Goal: Transaction & Acquisition: Purchase product/service

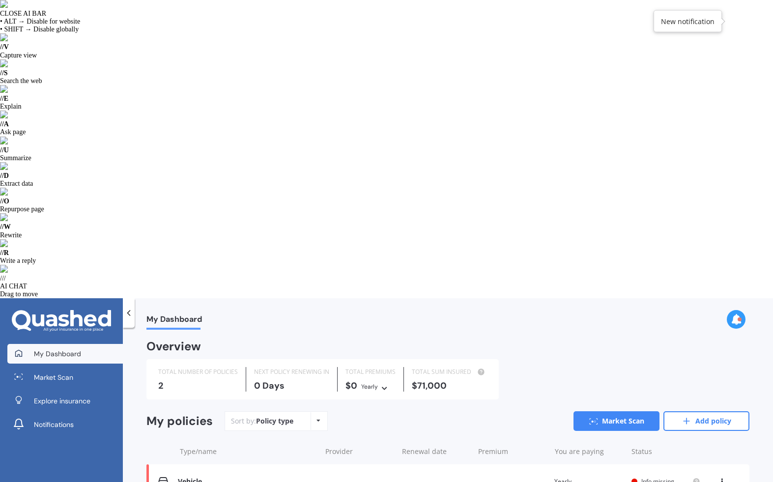
click at [284, 478] on div "Vehicle" at bounding box center [247, 482] width 138 height 8
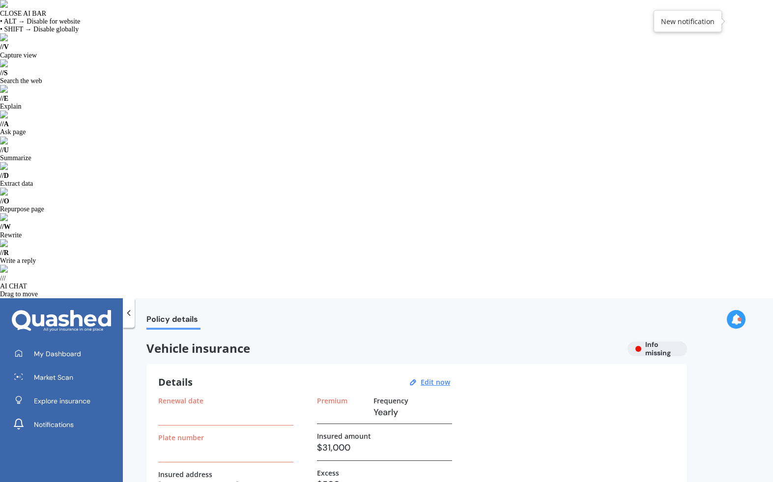
click at [218, 397] on div "Renewal date" at bounding box center [225, 411] width 135 height 29
click at [434, 376] on div "Details Edit now" at bounding box center [305, 382] width 295 height 13
click at [436, 377] on u "Edit now" at bounding box center [435, 381] width 29 height 9
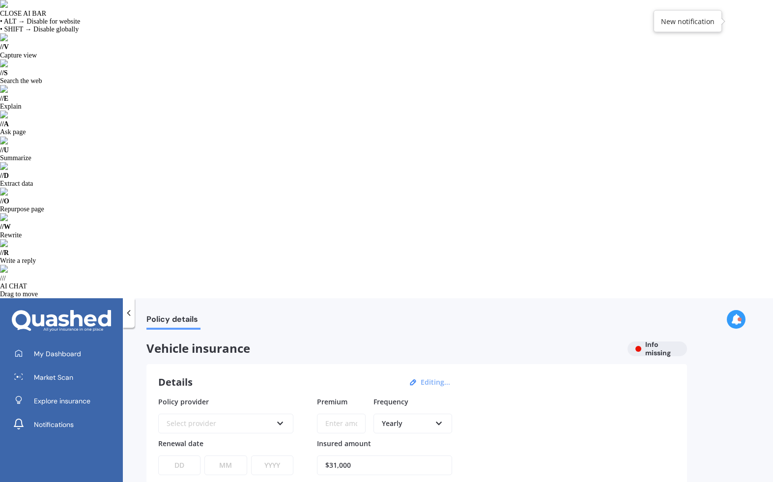
click at [227, 418] on div "Select provider" at bounding box center [220, 423] width 106 height 11
click at [227, 418] on div "AA" at bounding box center [220, 423] width 106 height 11
click at [127, 298] on div at bounding box center [129, 312] width 12 height 29
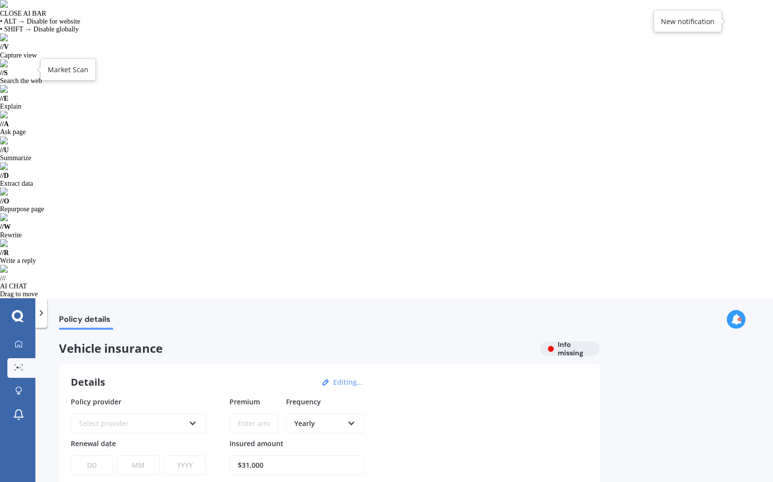
click at [19, 364] on icon at bounding box center [18, 367] width 9 height 6
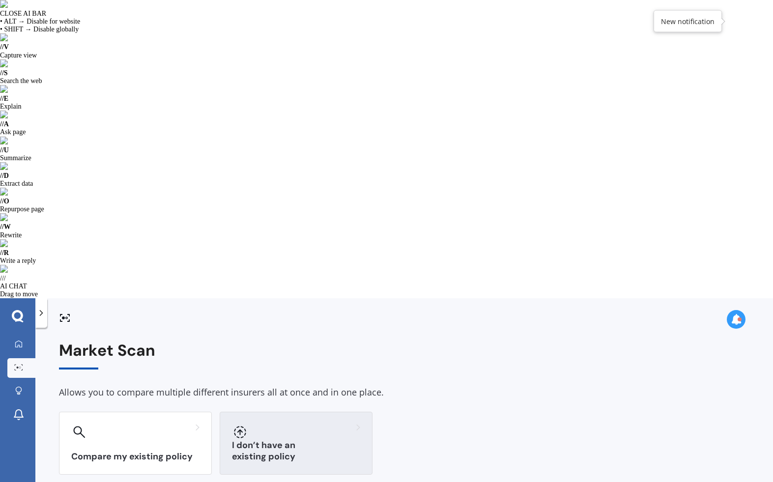
click at [265, 424] on div at bounding box center [296, 432] width 128 height 16
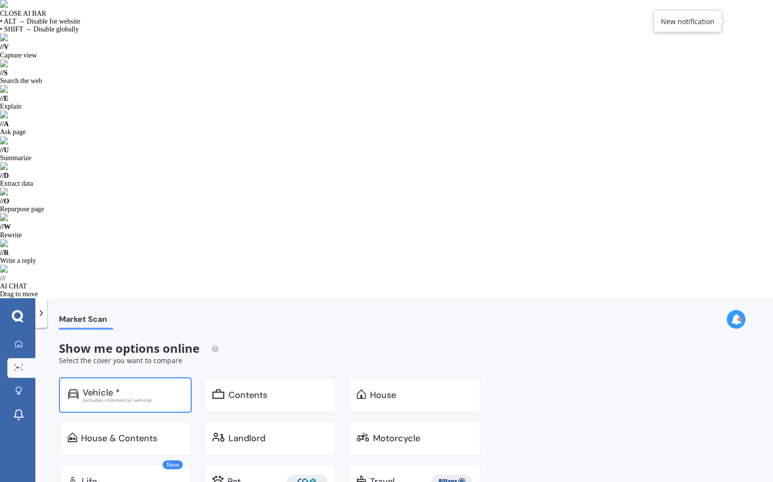
click at [184, 377] on div "Vehicle * Excludes commercial vehicles" at bounding box center [125, 394] width 133 height 35
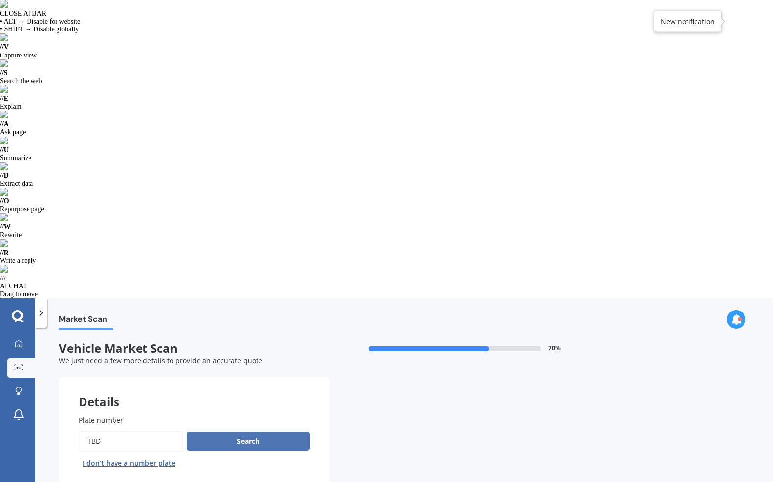
click at [224, 432] on button "Search" at bounding box center [248, 441] width 123 height 19
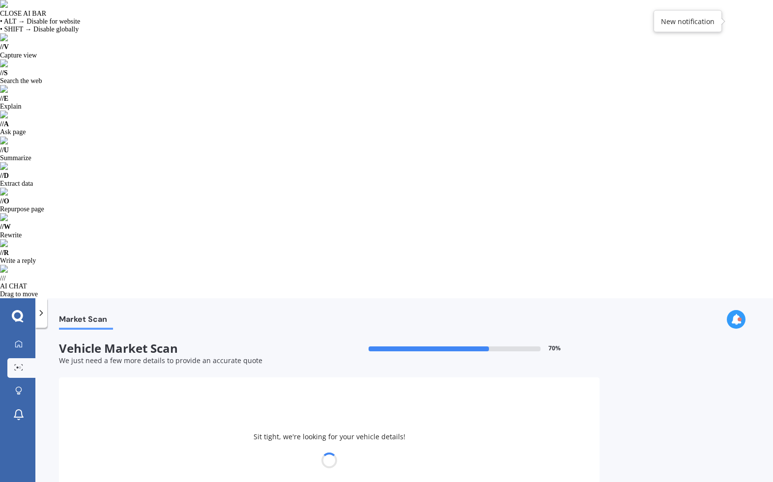
select select "MINI"
select select "26"
select select "01"
select select "1994"
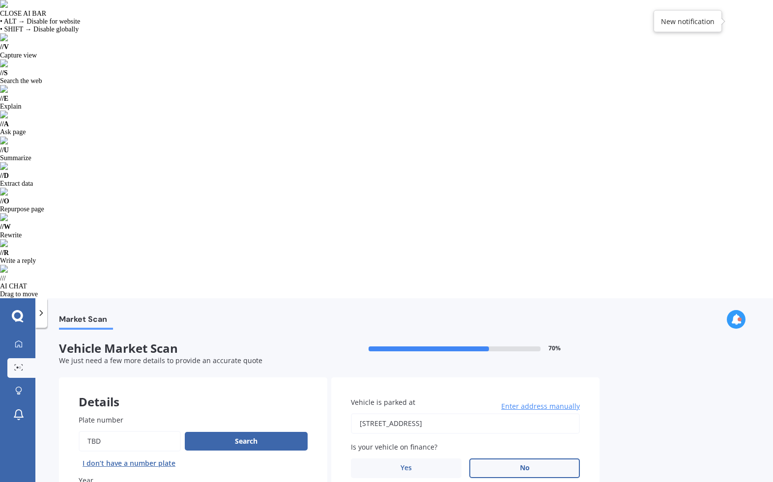
click at [145, 456] on button "I don’t have a number plate" at bounding box center [129, 464] width 101 height 16
select select
click at [145, 456] on button "I don’t have a number plate" at bounding box center [129, 464] width 101 height 16
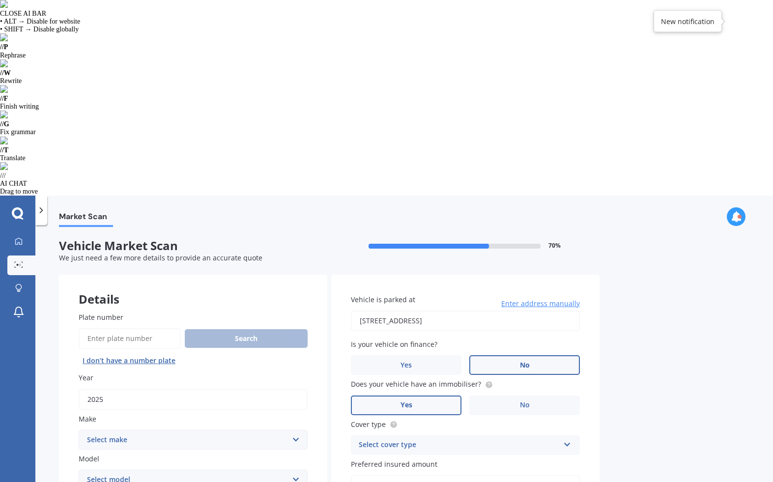
type input "2025"
click at [125, 430] on select "Select make AC ALFA ROMEO ASTON [PERSON_NAME] AUDI AUSTIN BEDFORD Bentley BMW B…" at bounding box center [193, 440] width 229 height 20
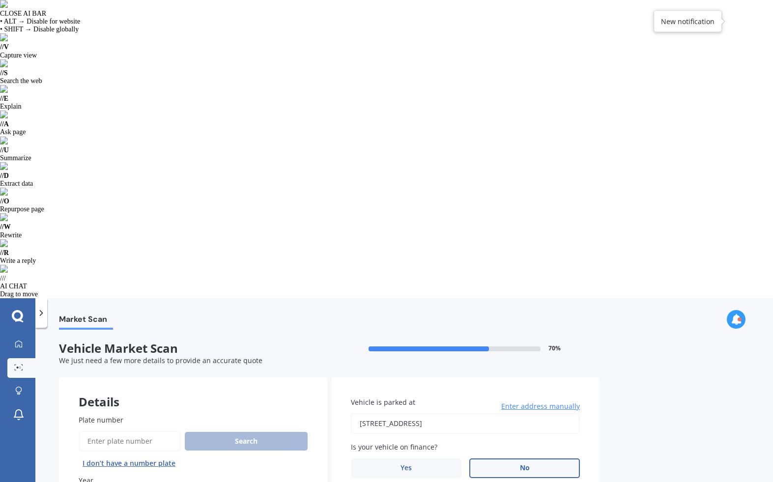
select select "MITSUBISHI"
select select "ASX"
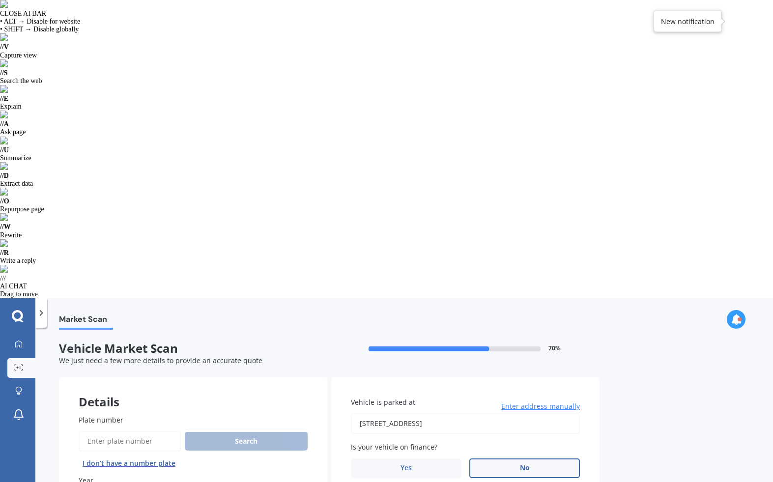
select select "LS"
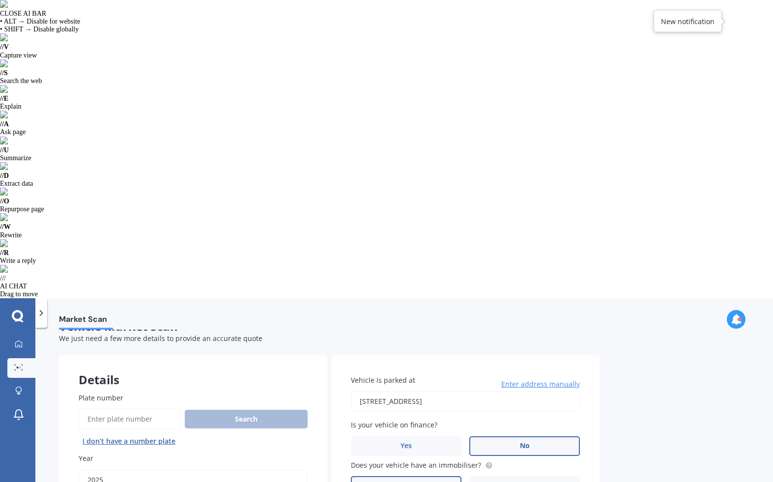
scroll to position [17, 0]
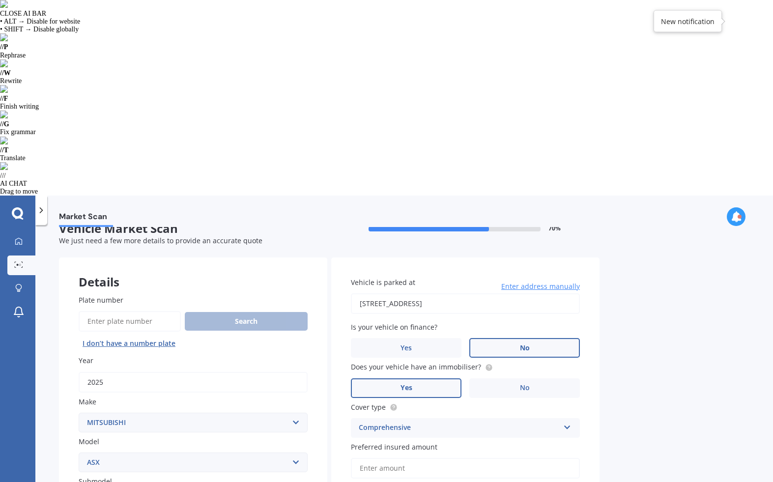
type input "$31,000"
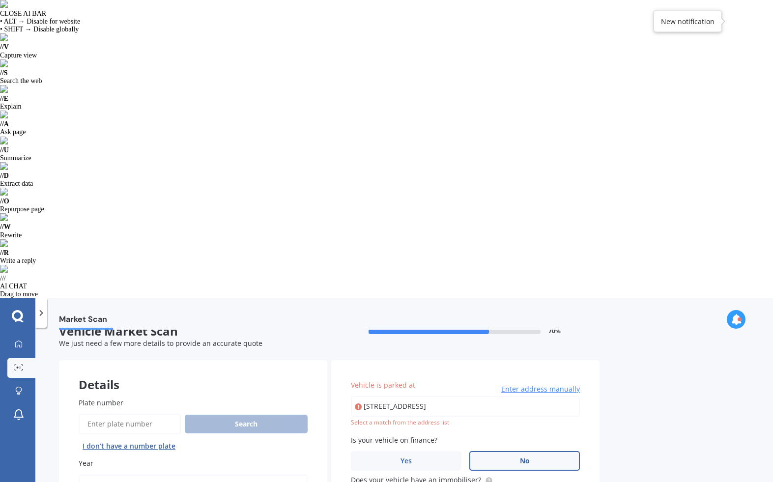
type input "[STREET_ADDRESS]"
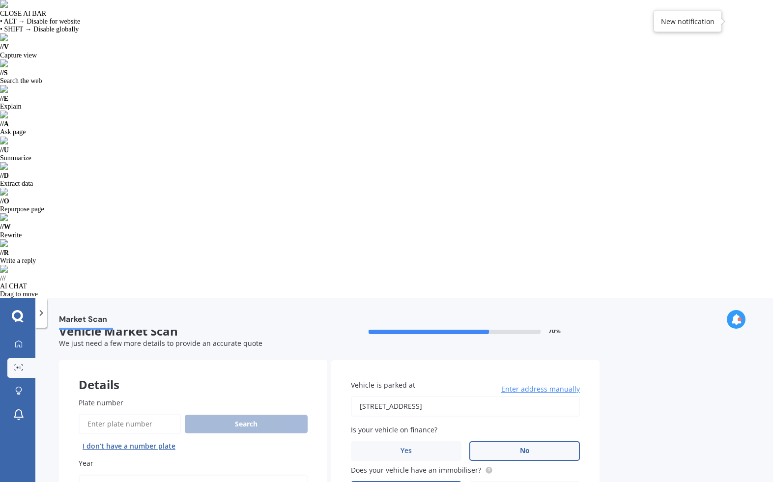
select select "26"
select select "01"
select select "1994"
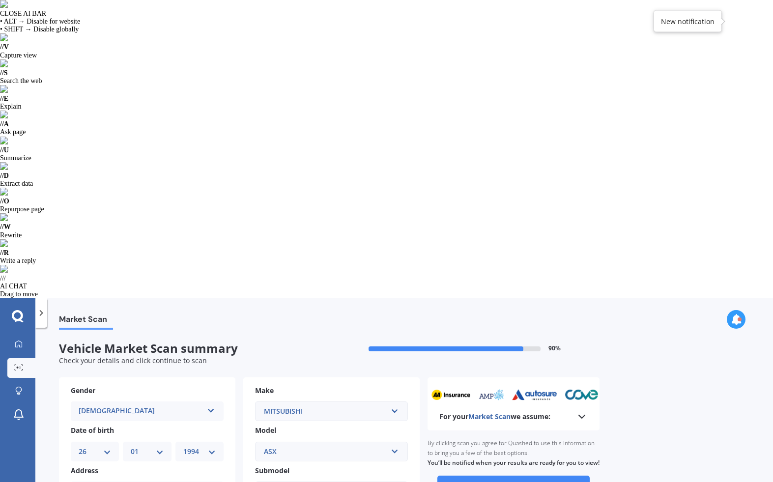
scroll to position [0, 0]
click at [525, 476] on button "Continue to scan" at bounding box center [513, 485] width 152 height 19
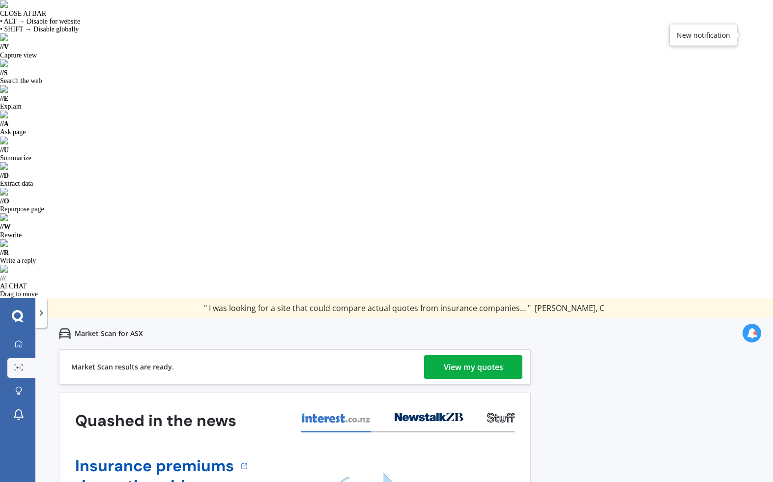
click at [462, 355] on div "View my quotes" at bounding box center [473, 367] width 59 height 24
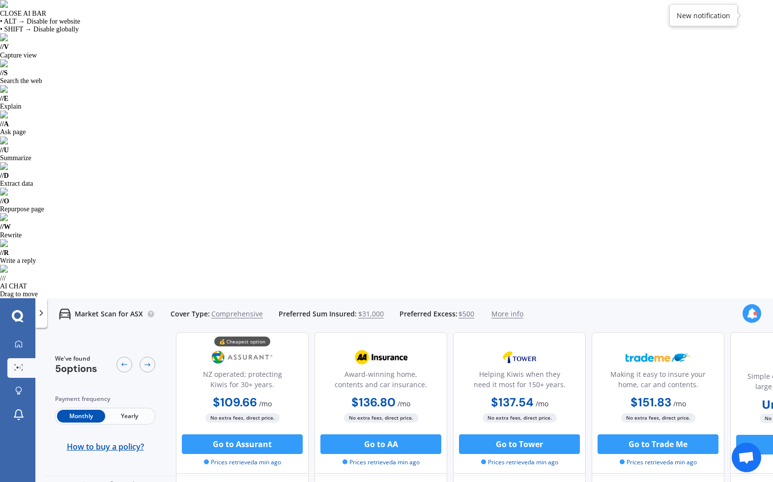
scroll to position [376, 0]
click at [125, 410] on span "Yearly" at bounding box center [129, 416] width 48 height 13
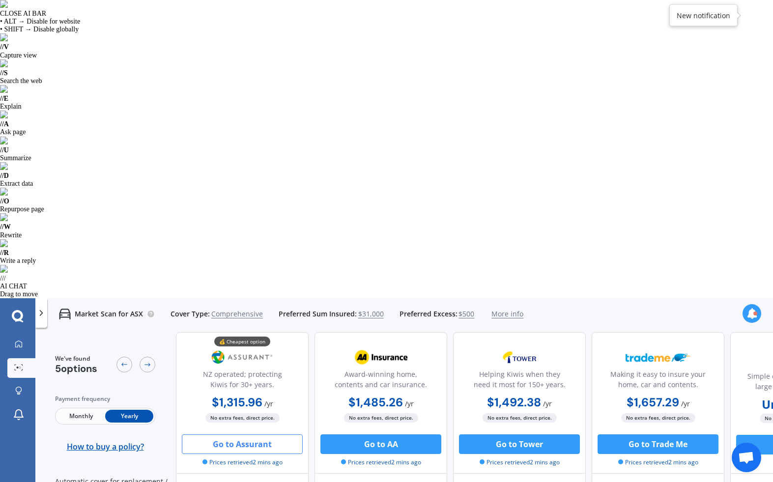
click at [273, 434] on button "Go to Assurant" at bounding box center [242, 444] width 121 height 20
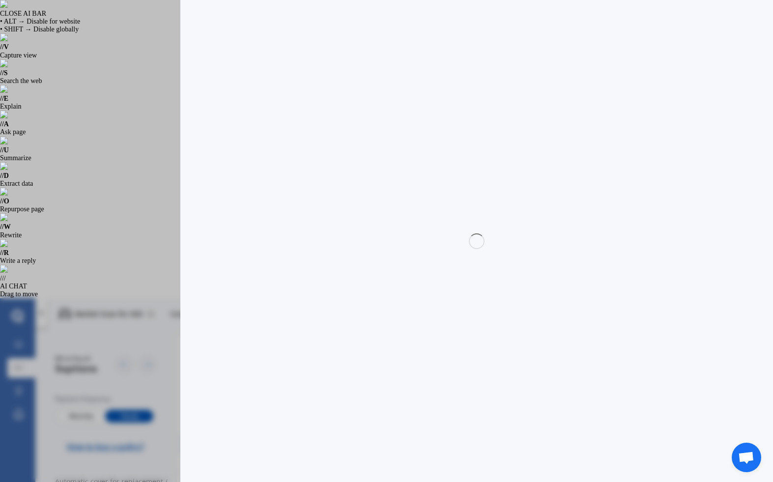
select select "full"
select select "0"
select select "North Shore"
select select "MITSUBISHI"
select select "ASX"
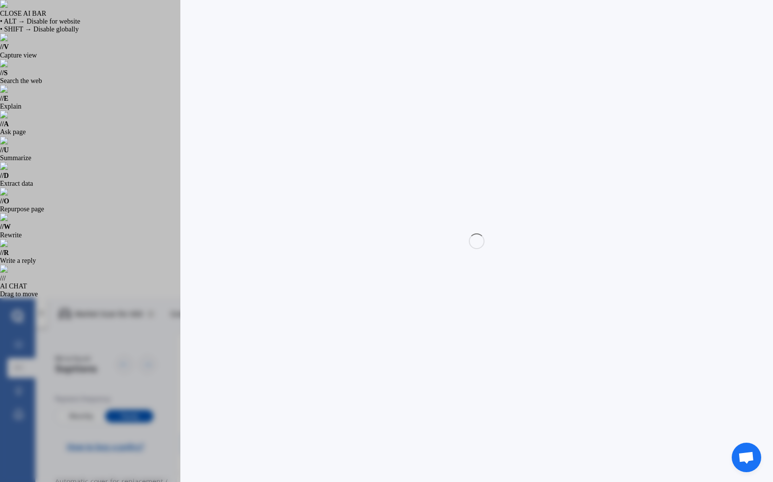
select select "LS"
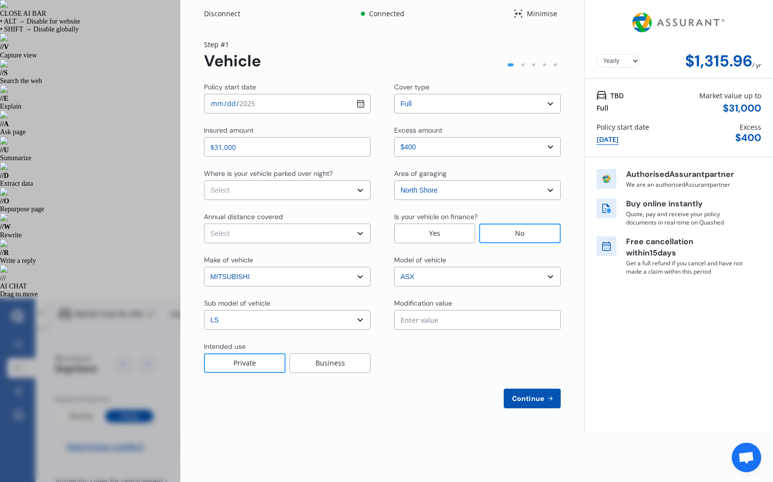
click at [262, 105] on input "[DATE]" at bounding box center [287, 104] width 167 height 20
type input "[DATE]"
click at [254, 192] on select "Select In a garage On own property On street or road" at bounding box center [287, 190] width 167 height 20
select select "In a garage"
click at [204, 180] on select "Select In a garage On own property On street or road" at bounding box center [287, 190] width 167 height 20
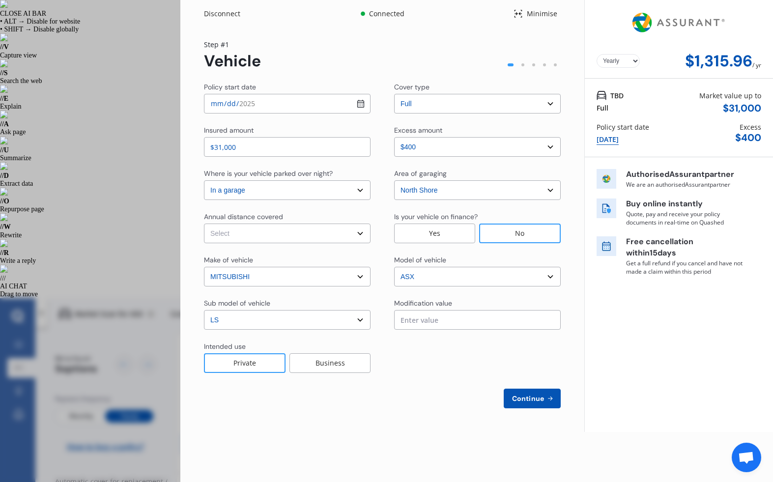
click at [250, 227] on select "Select Low (less than 15,000km per year) Average (15,000-30,000km per year) Hig…" at bounding box center [287, 234] width 167 height 20
select select "15000"
click at [204, 224] on select "Select Low (less than 15,000km per year) Average (15,000-30,000km per year) Hig…" at bounding box center [287, 234] width 167 height 20
click at [526, 400] on span "Continue" at bounding box center [528, 399] width 36 height 8
select select "Miss"
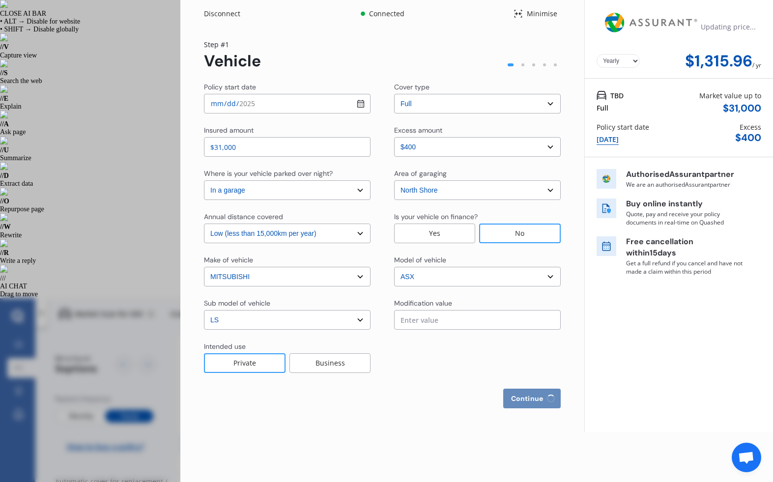
select select "26"
select select "01"
select select "1994"
select select "full"
select select "more than 4 years"
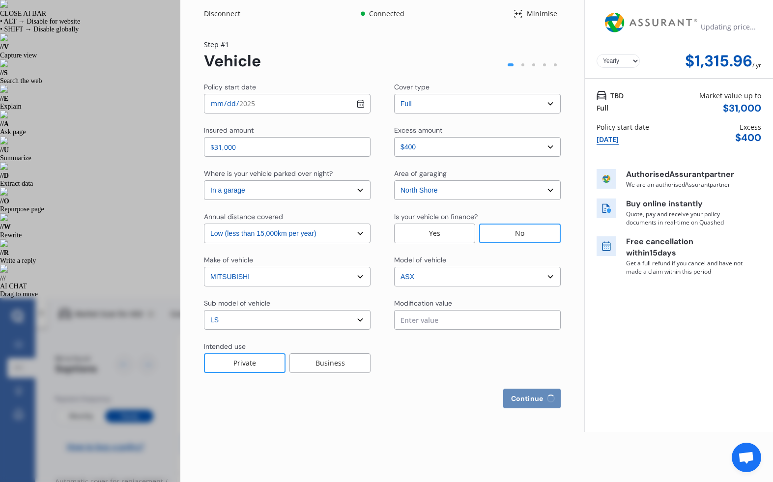
select select "[GEOGRAPHIC_DATA]"
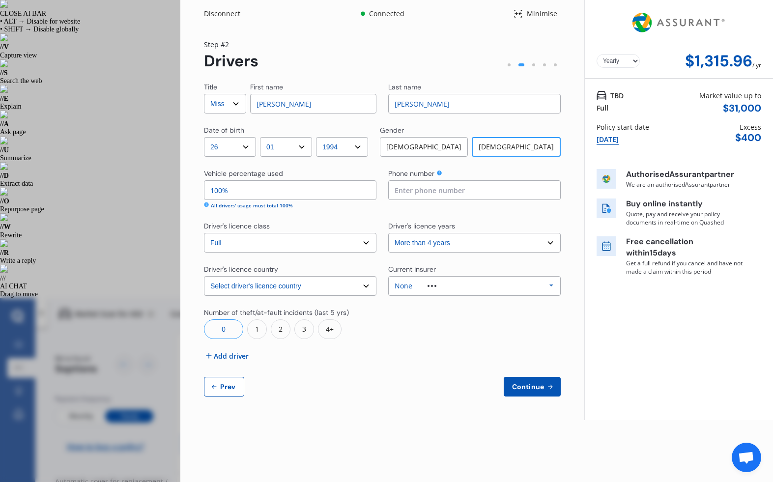
click at [222, 388] on span "Prev" at bounding box center [228, 387] width 20 height 8
select select "full"
select select "0"
select select "In a garage"
select select "North Shore"
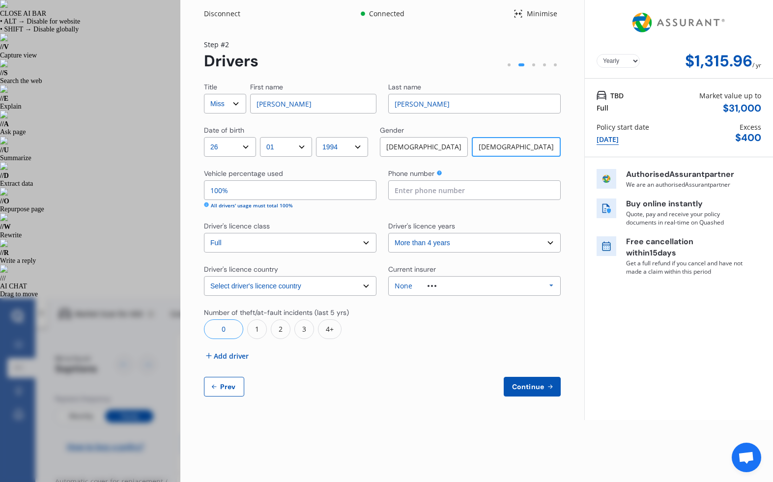
select select "15000"
select select "MITSUBISHI"
select select "ASX"
select select "LS"
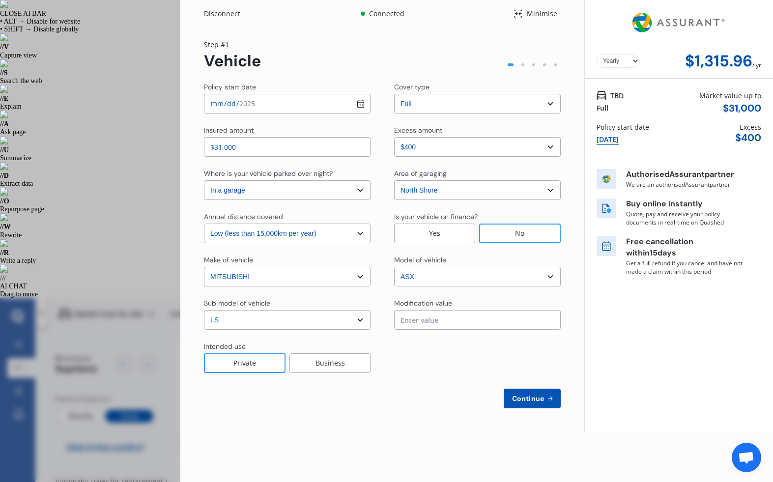
click at [286, 272] on select "Select make AC ALFA ROMEO ASTON [PERSON_NAME] AUDI AUSTIN BEDFORD Bentley BMW B…" at bounding box center [287, 277] width 167 height 20
click at [204, 267] on select "Select make AC ALFA ROMEO ASTON [PERSON_NAME] AUDI AUSTIN BEDFORD Bentley BMW B…" at bounding box center [287, 277] width 167 height 20
click at [309, 200] on div "Policy start date [DATE] Cover type Select cover type 3rd Party Full Insured am…" at bounding box center [382, 245] width 357 height 326
click at [310, 194] on select "Select In a garage On own property On street or road" at bounding box center [287, 190] width 167 height 20
select select "On own property"
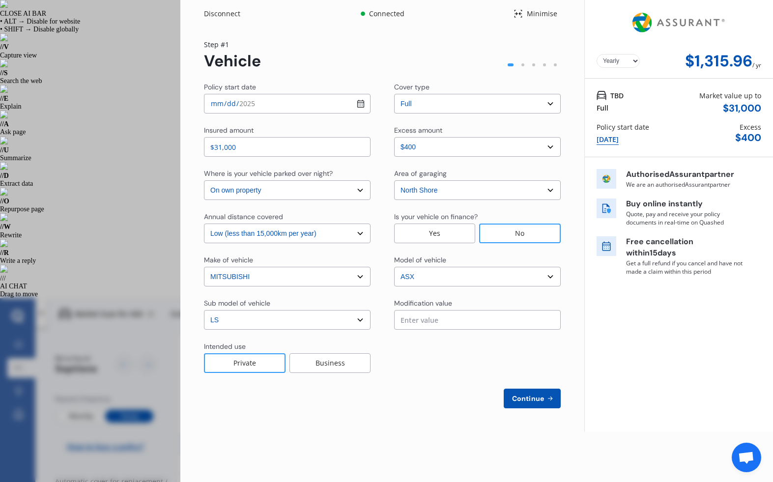
click at [204, 180] on select "Select In a garage On own property On street or road" at bounding box center [287, 190] width 167 height 20
click at [536, 391] on button "Continue" at bounding box center [532, 399] width 57 height 20
select select "Miss"
select select "26"
select select "01"
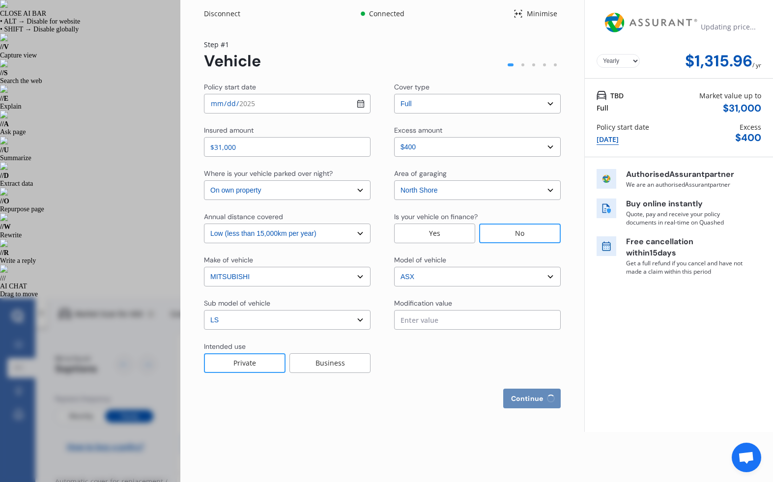
select select "1994"
select select "full"
select select "more than 4 years"
select select "[GEOGRAPHIC_DATA]"
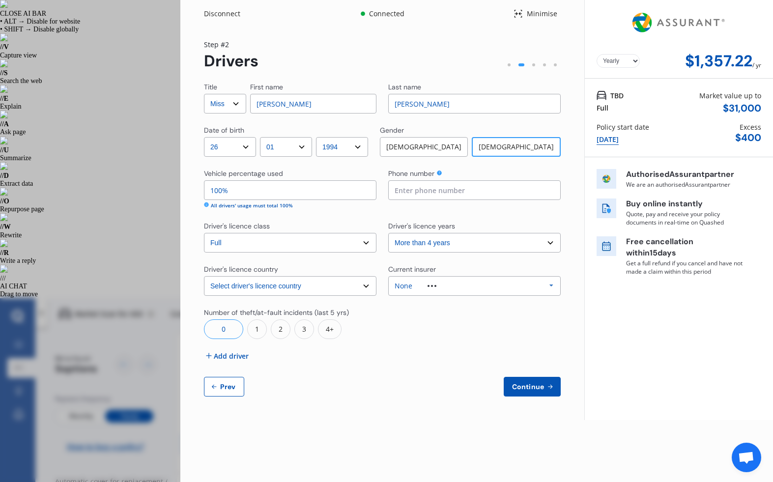
click at [421, 184] on input at bounding box center [474, 190] width 172 height 20
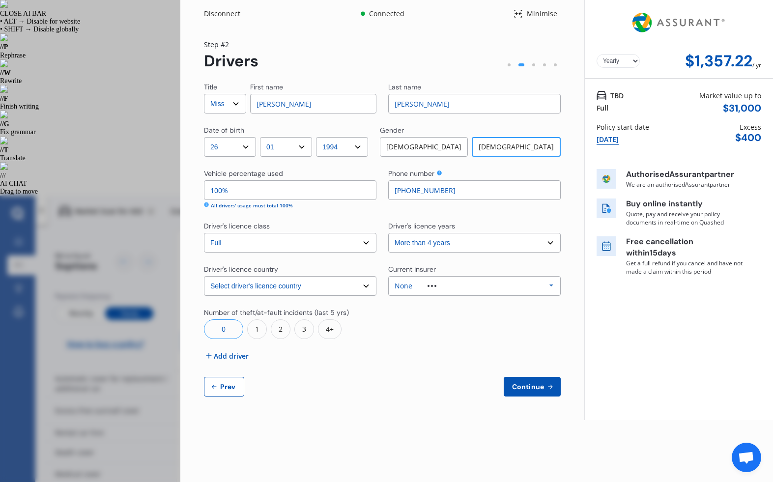
type input "[PHONE_NUMBER]"
click at [279, 191] on input "100%" at bounding box center [290, 190] width 172 height 20
type input "1%"
type input "50%"
click at [306, 281] on select "Select driver's licence country [GEOGRAPHIC_DATA] [GEOGRAPHIC_DATA] [GEOGRAPHIC…" at bounding box center [290, 286] width 172 height 20
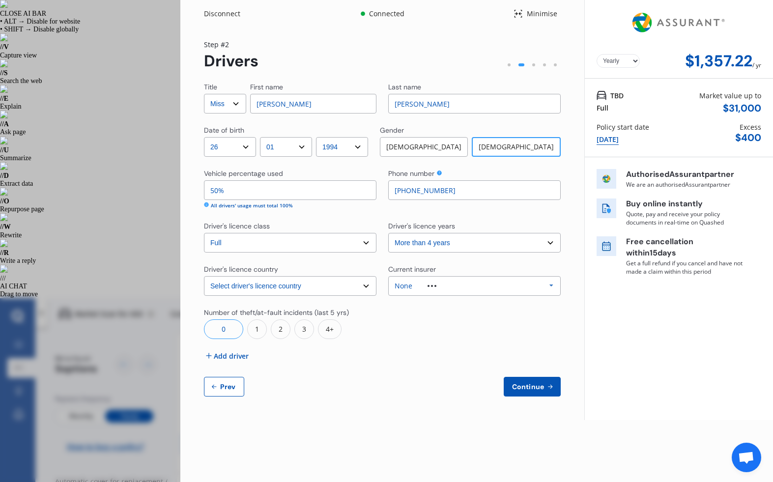
select select "UK"
click at [204, 276] on select "Select driver's licence country [GEOGRAPHIC_DATA] [GEOGRAPHIC_DATA] [GEOGRAPHIC…" at bounding box center [290, 286] width 172 height 20
click at [418, 292] on div "None Allianz AAI AMI IAG - NZI/State [PERSON_NAME] Vero Unknown Other Insurer N…" at bounding box center [474, 286] width 172 height 20
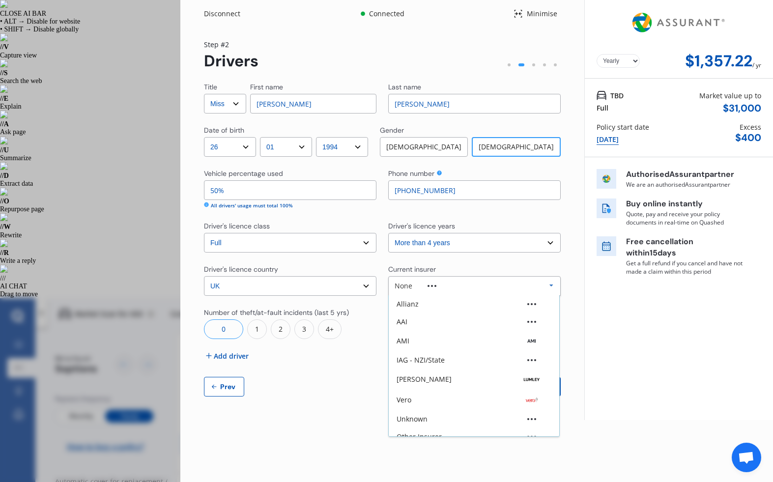
scroll to position [27, 0]
click at [412, 424] on div "None" at bounding box center [406, 427] width 18 height 7
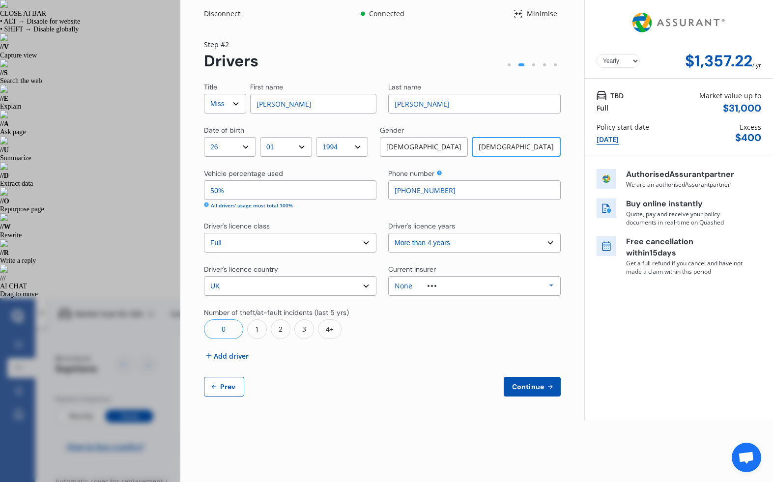
click at [225, 385] on span "Prev" at bounding box center [228, 387] width 20 height 8
select select "full"
select select "0"
select select "On own property"
select select "North Shore"
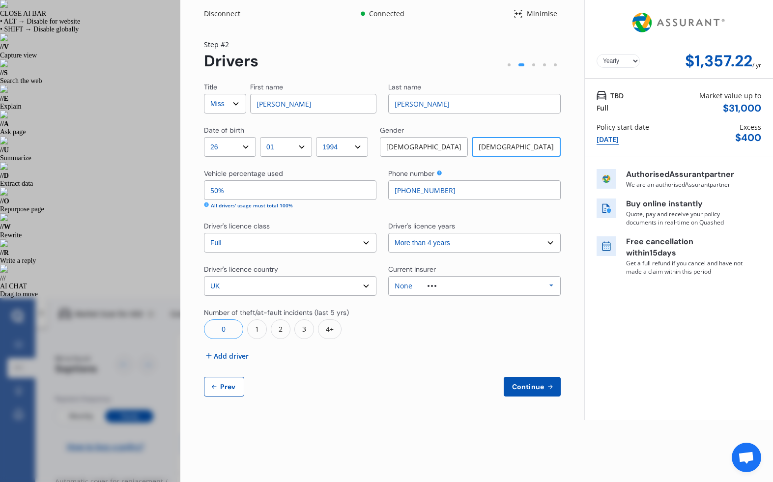
select select "15000"
select select "MITSUBISHI"
select select "ASX"
select select "LS"
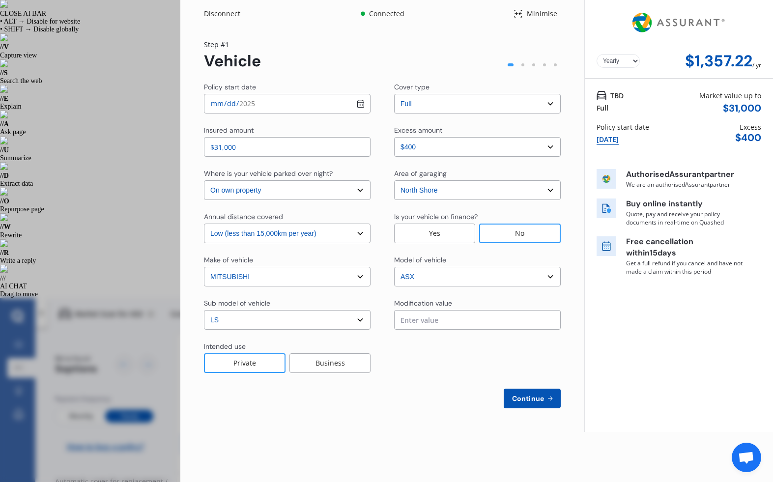
click at [520, 398] on span "Continue" at bounding box center [528, 399] width 36 height 8
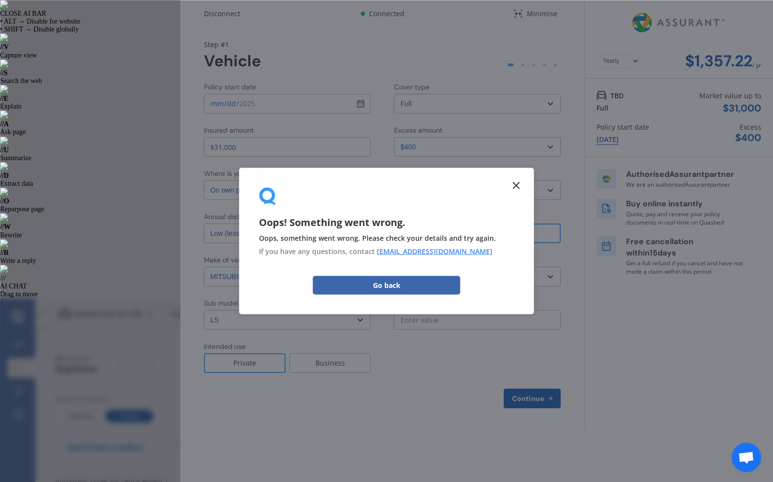
click at [427, 286] on select "Select model 380 Airtrek Aspire ASX [PERSON_NAME] Challenger Challenger Diesel …" at bounding box center [477, 277] width 167 height 20
click at [518, 182] on select "Select [GEOGRAPHIC_DATA] [GEOGRAPHIC_DATA] [GEOGRAPHIC_DATA] / [PERSON_NAME] / …" at bounding box center [477, 190] width 167 height 20
click at [402, 278] on select "Select model 380 Airtrek Aspire ASX [PERSON_NAME] Challenger Challenger Diesel …" at bounding box center [477, 277] width 167 height 20
click at [73, 288] on div "Disconnect Connected Minimise Yearly Monthly $1,357.22 / yr Step # 1 Vehicle Po…" at bounding box center [386, 241] width 773 height 482
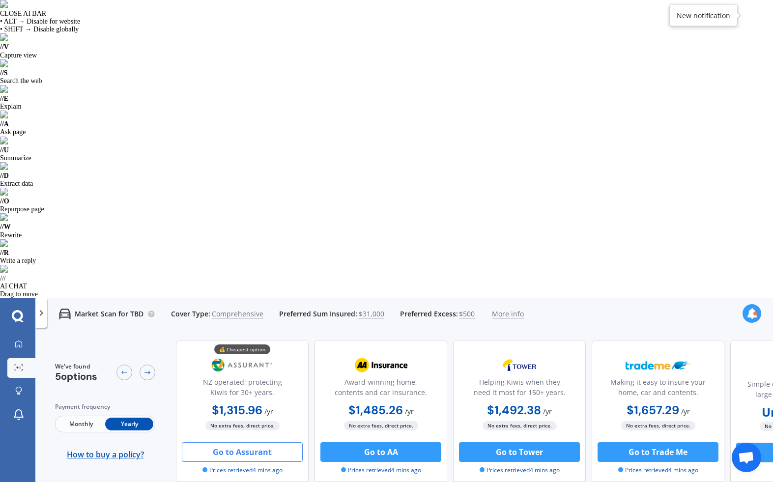
click at [265, 442] on button "Go to Assurant" at bounding box center [242, 452] width 121 height 20
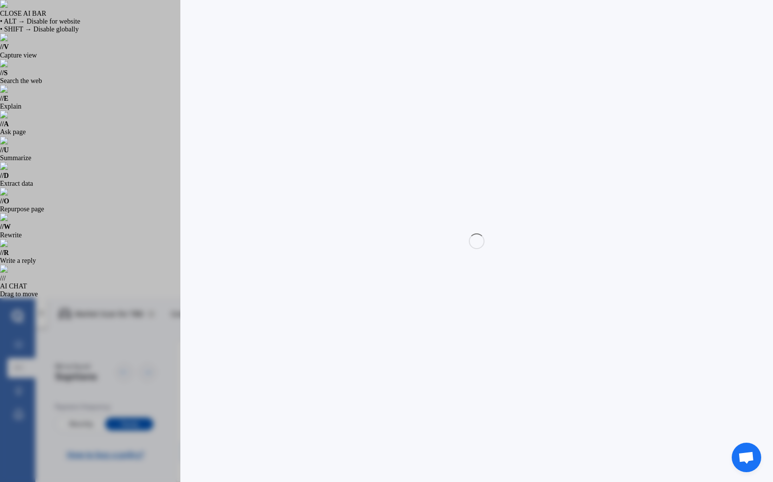
select select "full"
select select "0"
select select "On own property"
select select "North Shore"
select select "15000"
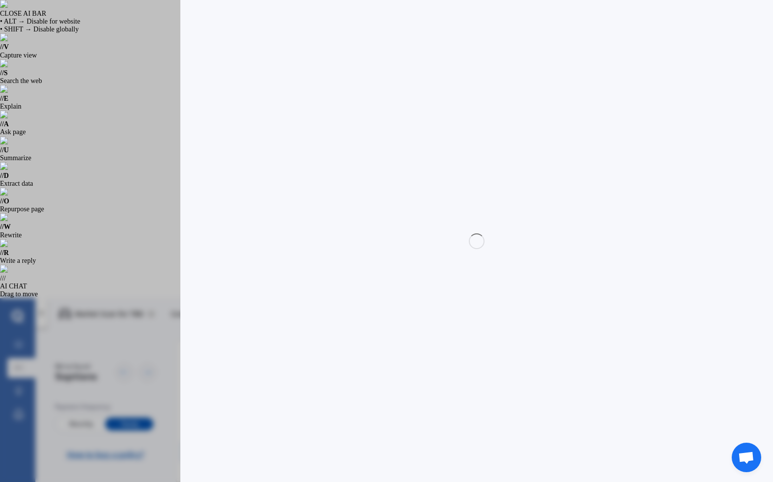
select select "MITSUBISHI"
select select "ASX"
select select "LS"
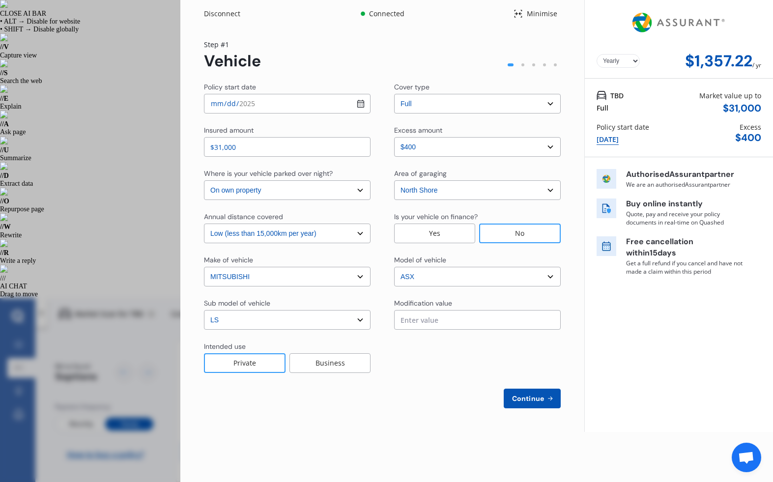
click at [538, 401] on span "Continue" at bounding box center [528, 399] width 36 height 8
select select "Miss"
select select "26"
select select "01"
select select "1994"
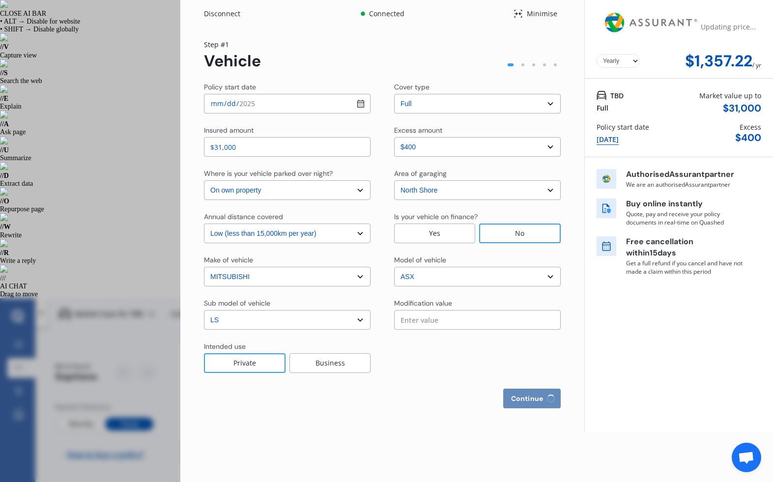
select select "full"
select select "more than 4 years"
select select "[GEOGRAPHIC_DATA]"
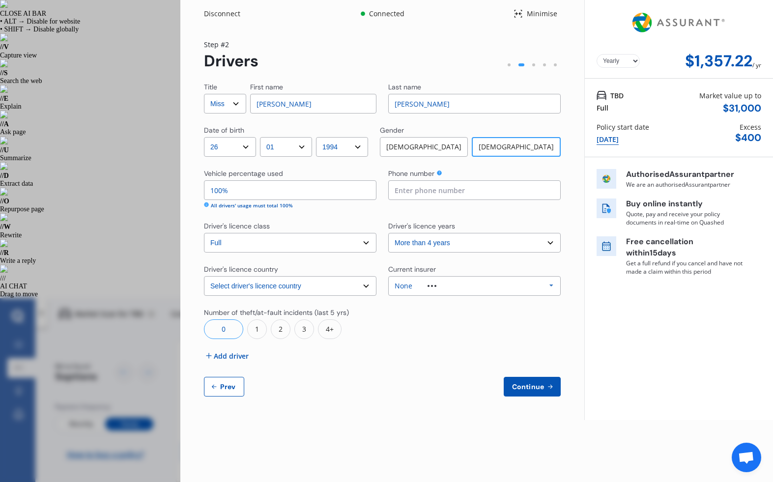
click at [217, 188] on input "100%" at bounding box center [290, 190] width 172 height 20
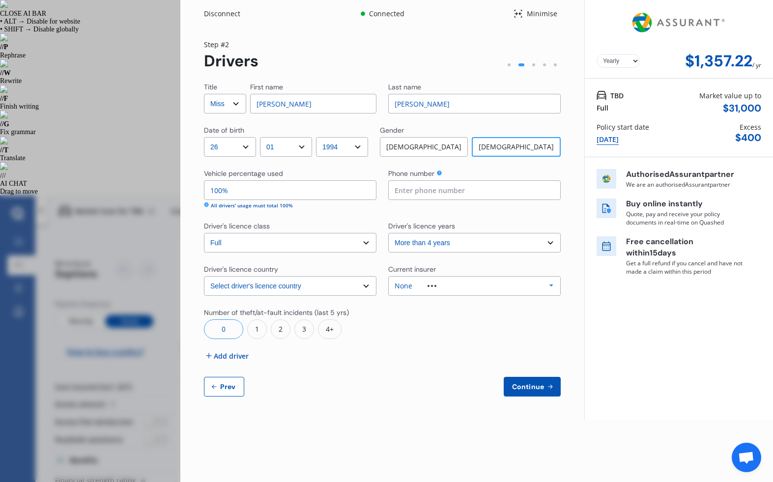
click at [217, 188] on input "100%" at bounding box center [290, 190] width 172 height 20
type input "50%"
click at [239, 384] on button "Prev" at bounding box center [224, 387] width 40 height 20
select select "full"
select select "0"
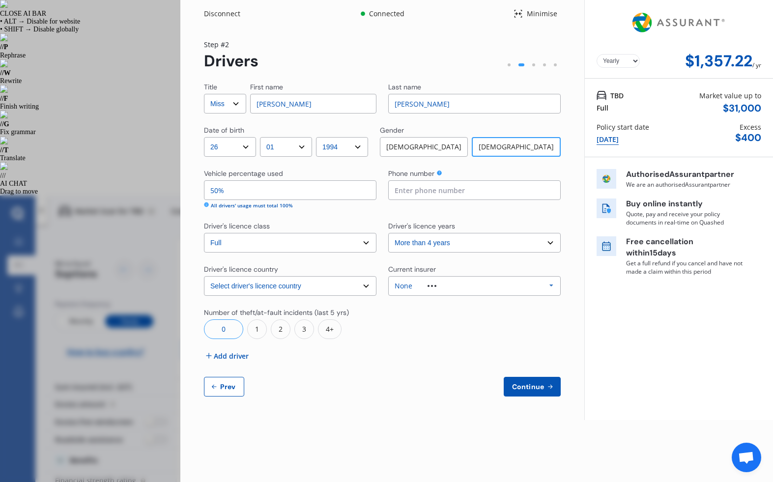
select select "On own property"
select select "North Shore"
select select "15000"
select select "MITSUBISHI"
select select "ASX"
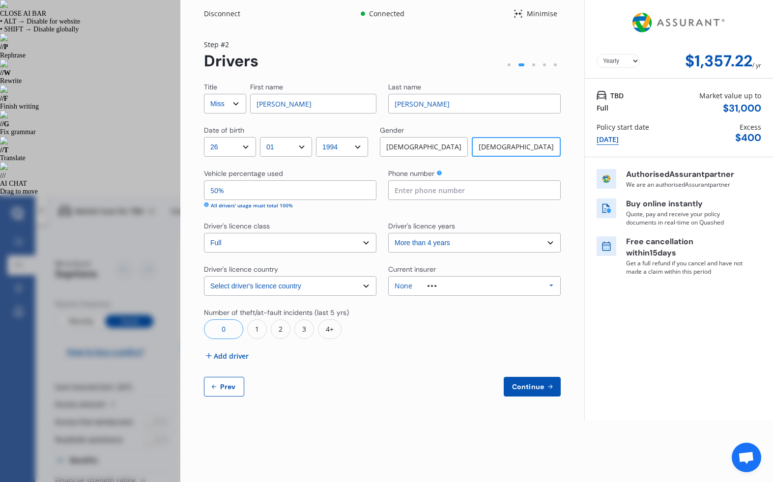
select select "LS"
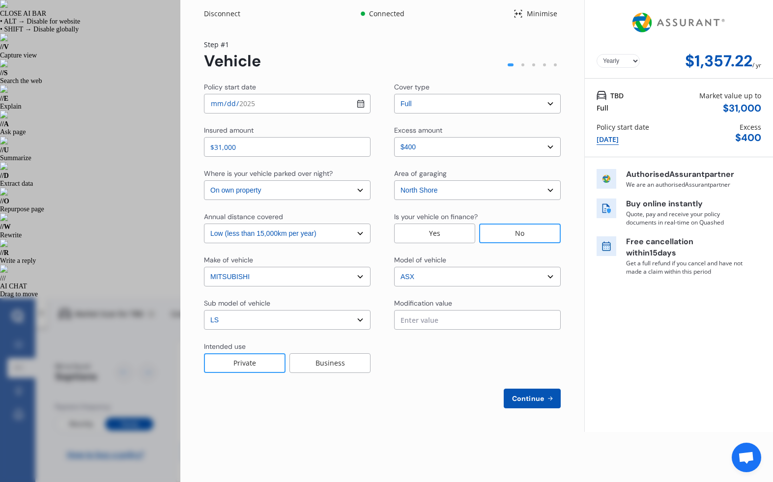
click at [548, 397] on icon at bounding box center [550, 399] width 8 height 8
select select "Miss"
select select "26"
select select "01"
select select "1994"
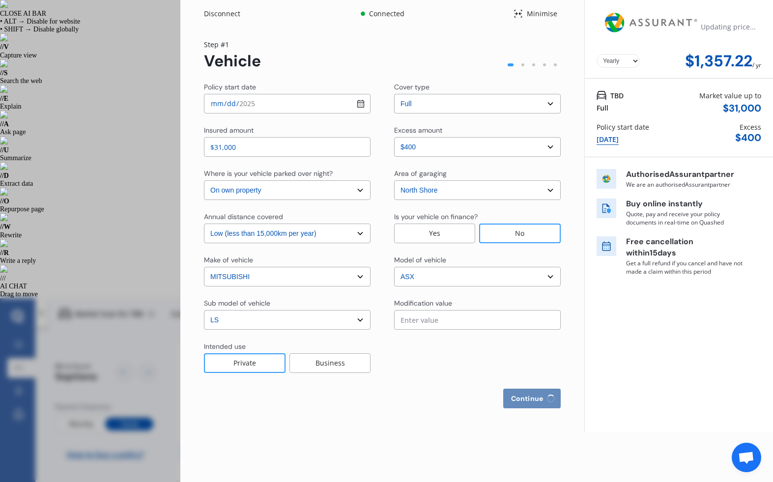
select select "full"
select select "more than 4 years"
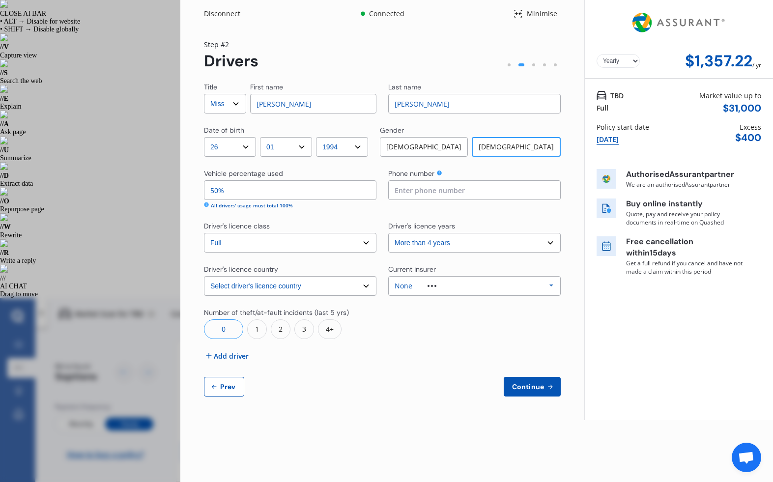
click at [313, 285] on select "Select driver's licence country [GEOGRAPHIC_DATA] [GEOGRAPHIC_DATA] [GEOGRAPHIC…" at bounding box center [290, 286] width 172 height 20
select select "UK"
click at [204, 276] on select "Select driver's licence country [GEOGRAPHIC_DATA] [GEOGRAPHIC_DATA] [GEOGRAPHIC…" at bounding box center [290, 286] width 172 height 20
click at [237, 350] on div "Title Select Mr Mrs Miss Ms Dr First name Emma Last name Sanders Date of birth …" at bounding box center [382, 239] width 357 height 314
click at [237, 353] on span "Add driver" at bounding box center [231, 356] width 35 height 10
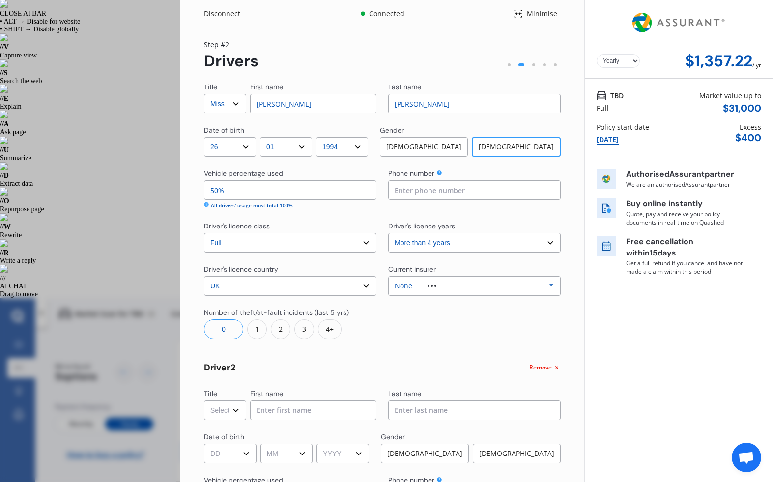
click at [241, 408] on select "Select Mr Mrs Miss Ms Dr" at bounding box center [225, 410] width 42 height 20
select select "Mr"
click at [204, 400] on select "Select Mr Mrs Miss Ms Dr" at bounding box center [225, 410] width 42 height 20
click at [270, 412] on input at bounding box center [313, 410] width 126 height 20
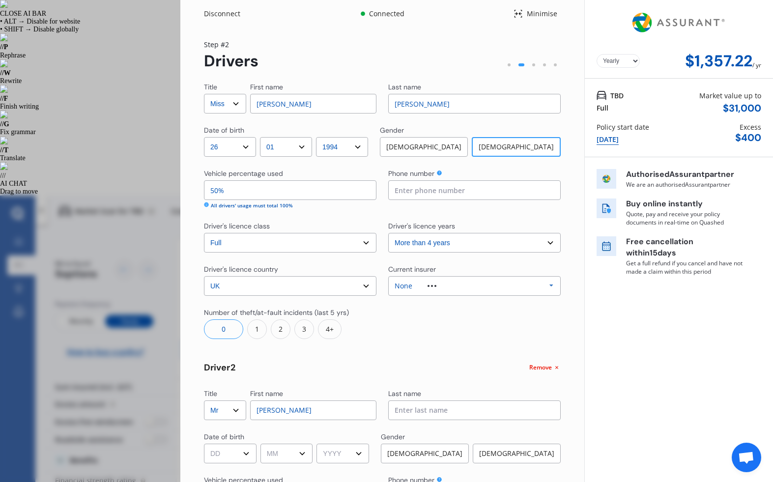
type input "Rhys"
click at [395, 410] on input at bounding box center [474, 410] width 172 height 20
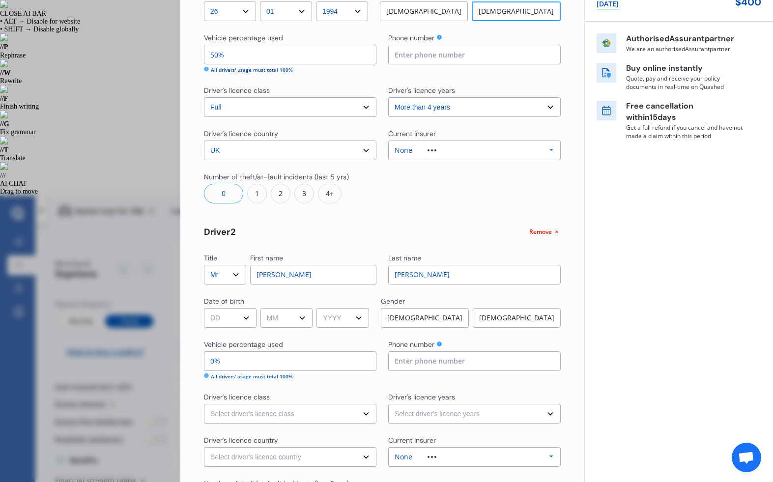
scroll to position [140, 0]
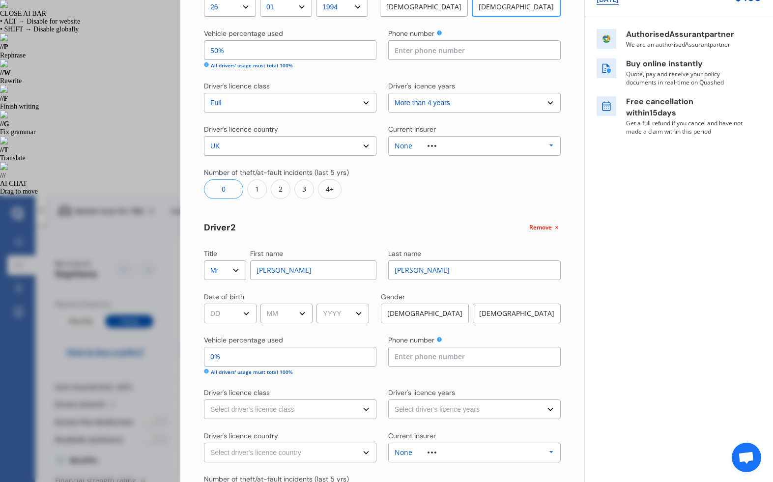
type input "Miles-Hewinson"
click at [239, 310] on select "DD 01 02 03 04 05 06 07 08 09 10 11 12 13 14 15 16 17 18 19 20 21 22 23 24 25 2…" at bounding box center [230, 314] width 53 height 20
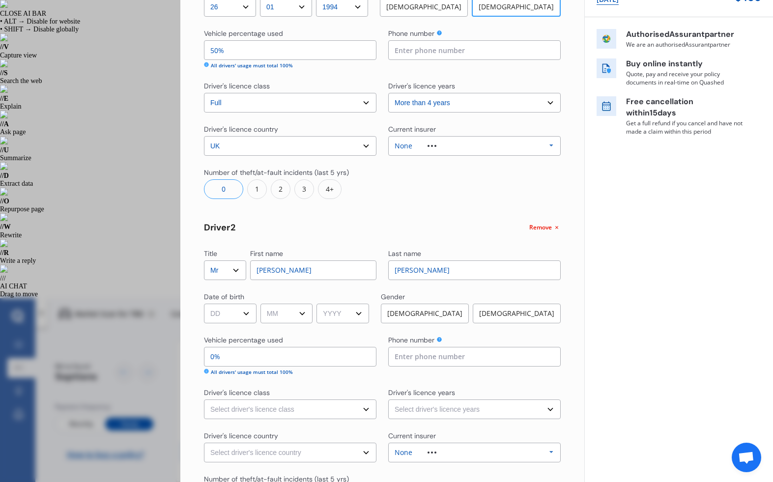
select select "28"
click at [204, 304] on select "DD 01 02 03 04 05 06 07 08 09 10 11 12 13 14 15 16 17 18 19 20 21 22 23 24 25 2…" at bounding box center [230, 314] width 53 height 20
click at [296, 313] on select "MM 01 02 03 04 05 06 07 08 09 10 11 12" at bounding box center [286, 314] width 53 height 20
select select "05"
click at [262, 304] on select "MM 01 02 03 04 05 06 07 08 09 10 11 12" at bounding box center [286, 314] width 53 height 20
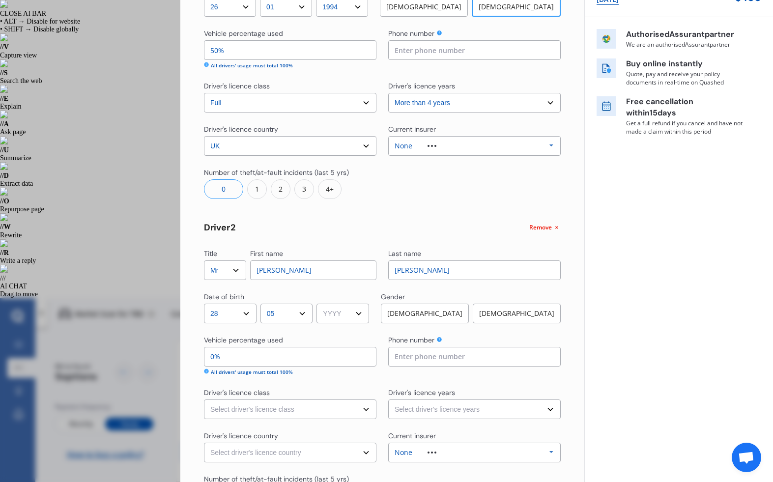
click at [343, 310] on select "YYYY 2009 2008 2007 2006 2005 2004 2003 2002 2001 2000 1999 1998 1997 1996 1995…" at bounding box center [342, 314] width 53 height 20
select select "1993"
click at [320, 304] on select "YYYY 2009 2008 2007 2006 2005 2004 2003 2002 2001 2000 1999 1998 1997 1996 1995…" at bounding box center [342, 314] width 53 height 20
click at [415, 320] on div "[DEMOGRAPHIC_DATA]" at bounding box center [425, 314] width 88 height 20
click at [311, 351] on input "0%" at bounding box center [290, 357] width 172 height 20
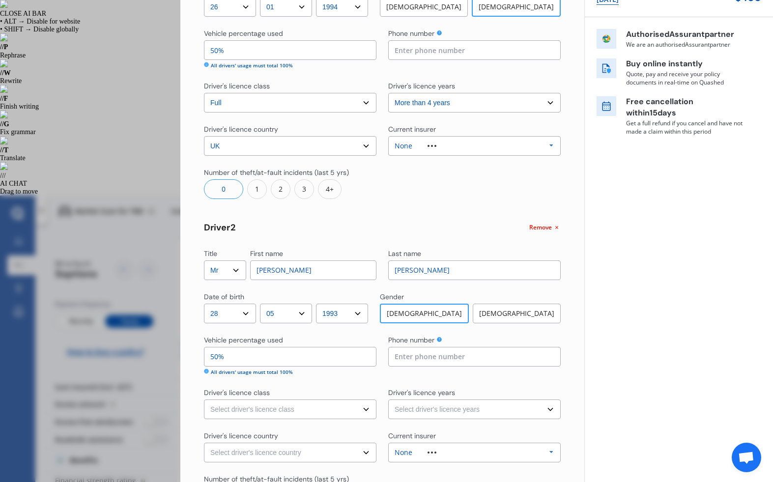
type input "50%"
click at [414, 359] on input at bounding box center [474, 357] width 172 height 20
type input "02040102183"
click at [328, 414] on select "Select driver's licence class None Learner Restricted Full" at bounding box center [290, 409] width 172 height 20
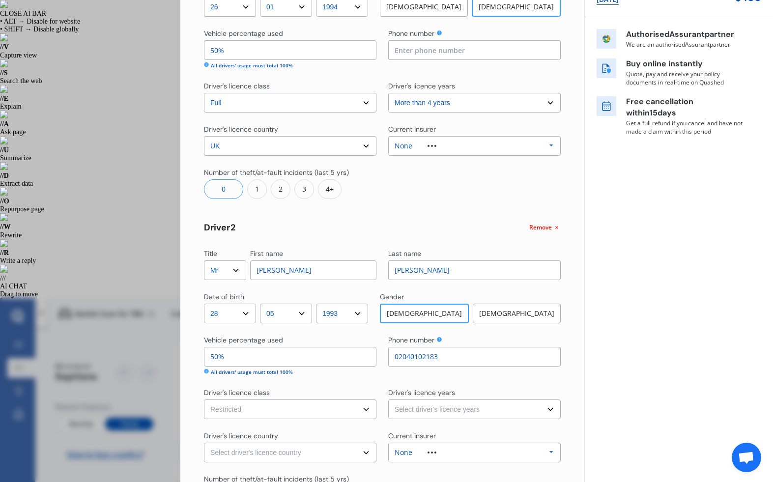
click at [204, 399] on select "Select driver's licence class None Learner Restricted Full" at bounding box center [290, 409] width 172 height 20
click at [300, 413] on select "Select driver's licence class None Learner Restricted Full" at bounding box center [290, 409] width 172 height 20
select select "full"
click at [204, 399] on select "Select driver's licence class None Learner Restricted Full" at bounding box center [290, 409] width 172 height 20
click at [410, 412] on select "Select driver's licence years Less than 1 year 1-2 years 2-4 years More than 4 …" at bounding box center [474, 409] width 172 height 20
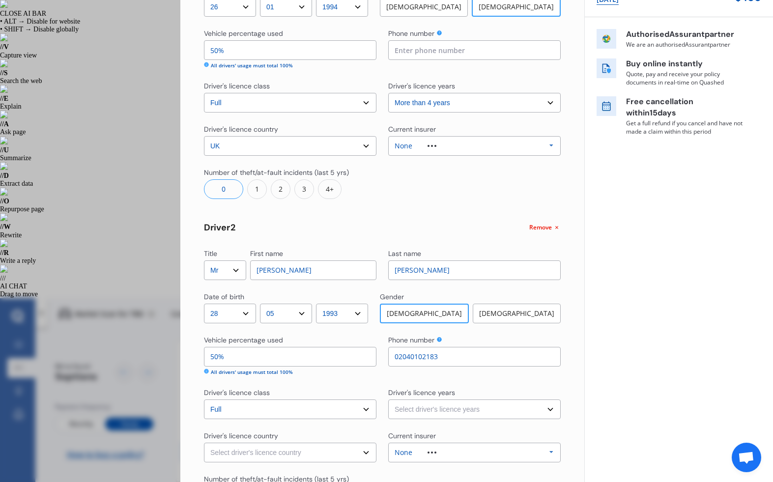
select select "more than 4 years"
click at [388, 399] on select "Select driver's licence years Less than 1 year 1-2 years 2-4 years More than 4 …" at bounding box center [474, 409] width 172 height 20
click at [309, 448] on select "Select driver's licence country [GEOGRAPHIC_DATA] [GEOGRAPHIC_DATA] [GEOGRAPHIC…" at bounding box center [290, 453] width 172 height 20
select select "UK"
click at [204, 443] on select "Select driver's licence country [GEOGRAPHIC_DATA] [GEOGRAPHIC_DATA] [GEOGRAPHIC…" at bounding box center [290, 453] width 172 height 20
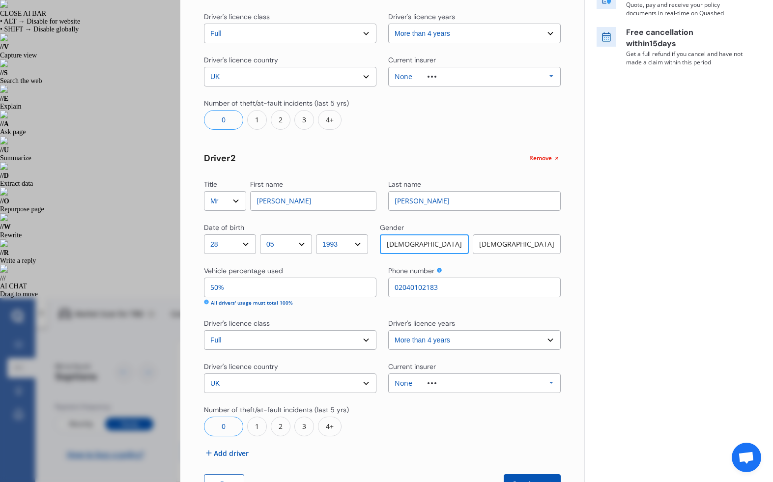
scroll to position [245, 0]
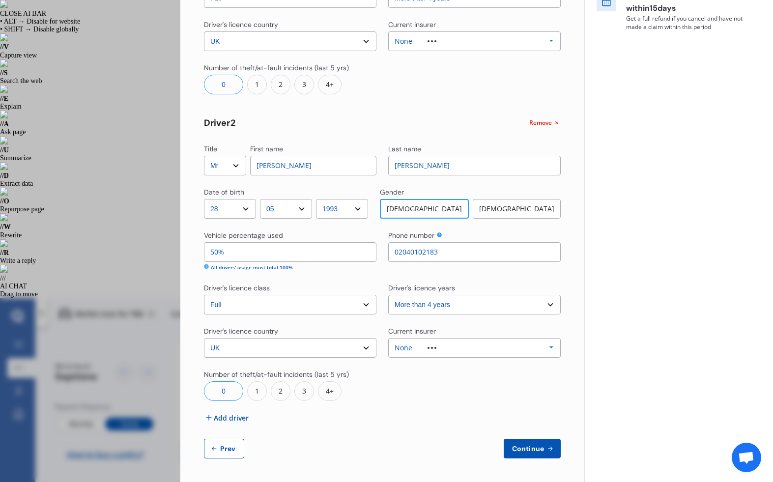
click at [516, 447] on span "Continue" at bounding box center [528, 449] width 36 height 8
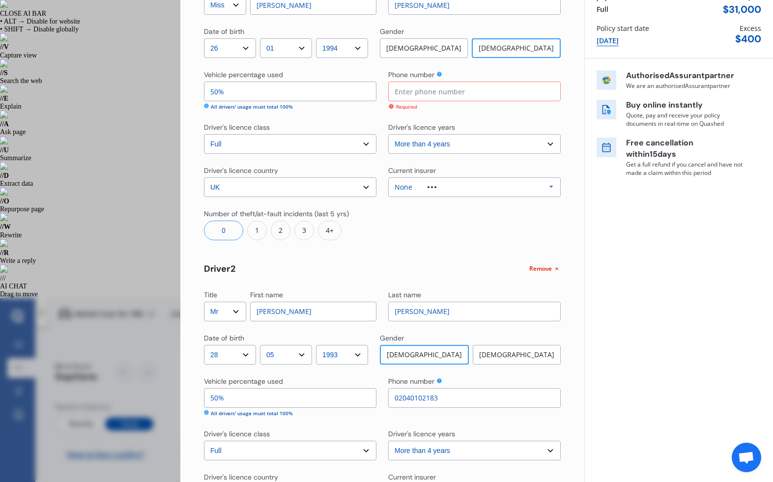
scroll to position [95, 0]
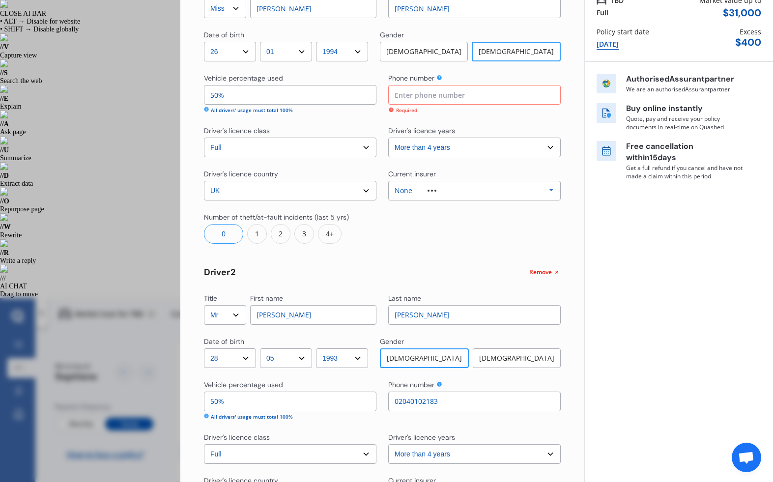
click at [467, 101] on input at bounding box center [474, 95] width 172 height 20
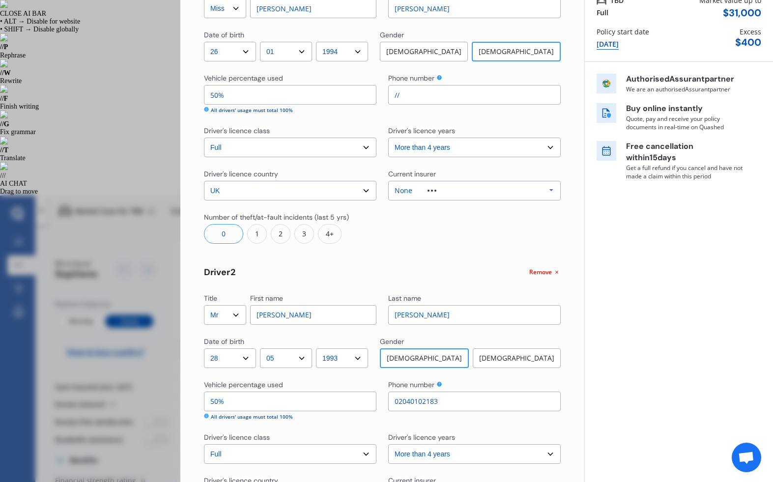
type input "/"
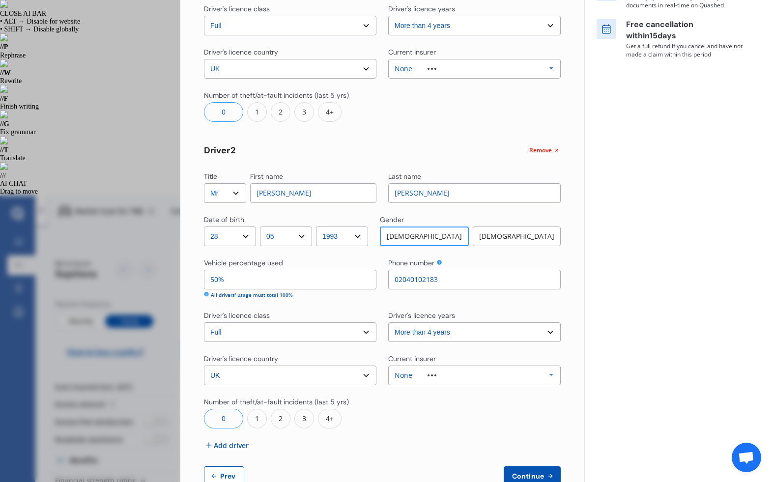
scroll to position [245, 0]
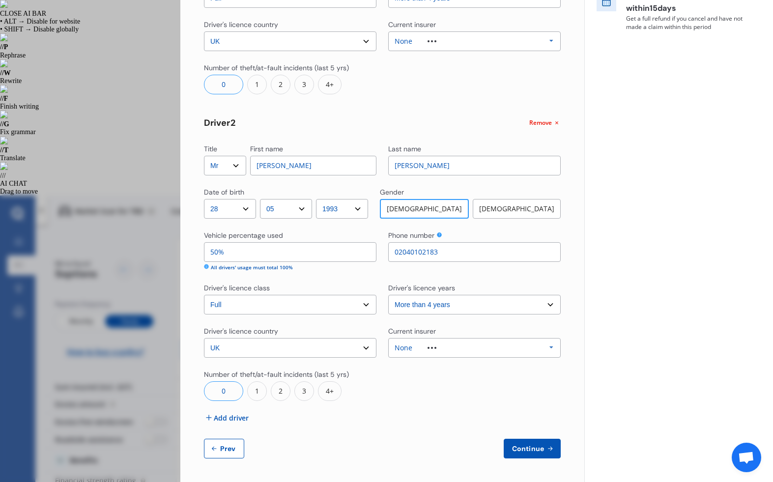
click at [520, 448] on span "Continue" at bounding box center [528, 449] width 36 height 8
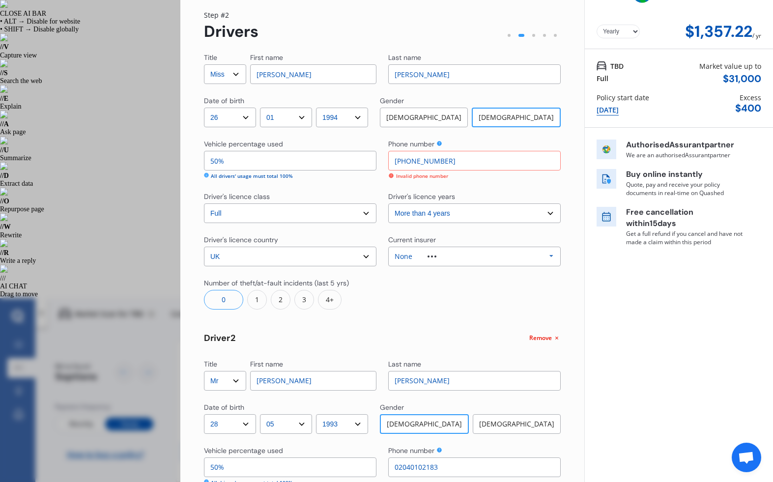
scroll to position [16, 0]
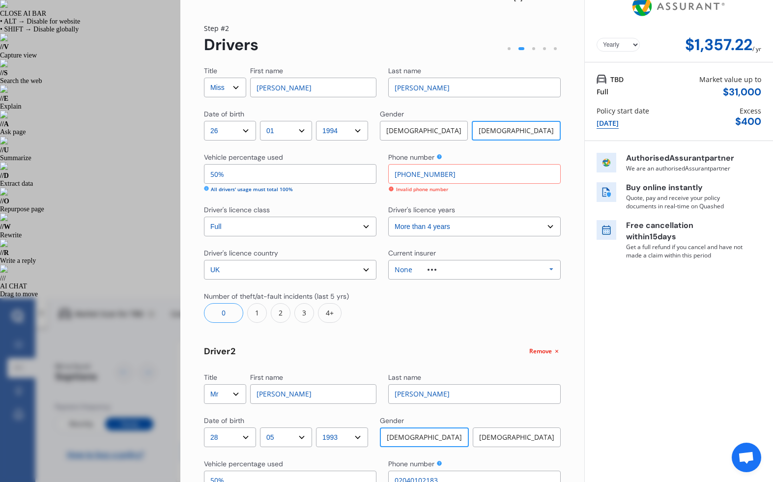
click at [400, 175] on input "[PHONE_NUMBER]" at bounding box center [474, 174] width 172 height 20
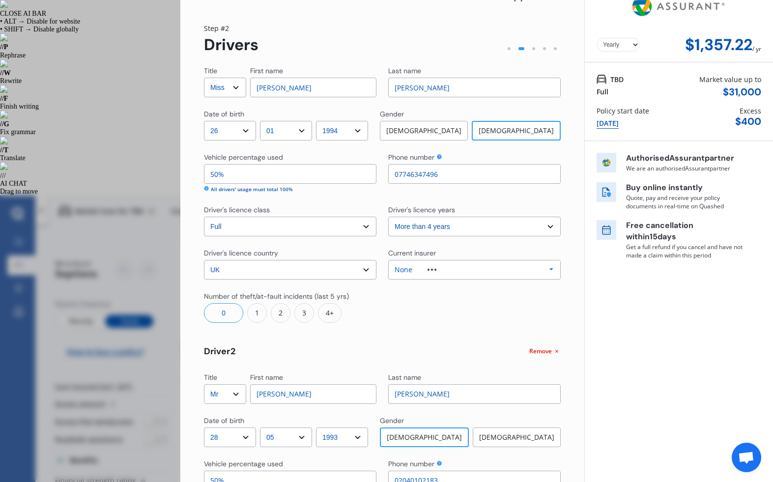
scroll to position [245, 0]
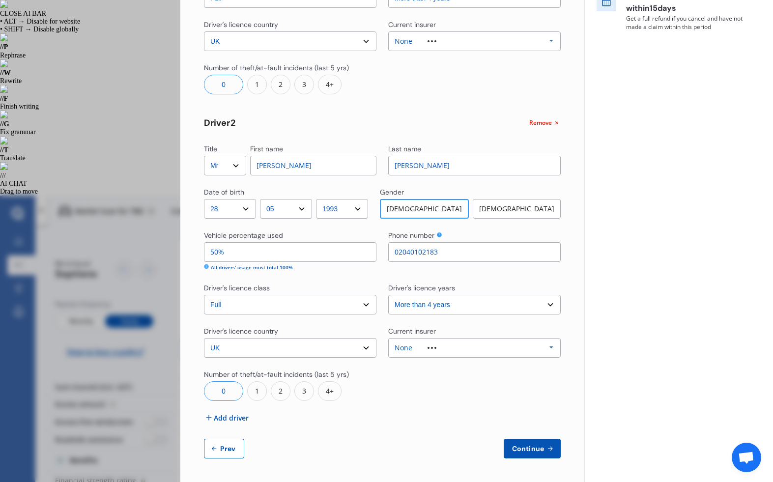
type input "07746347496"
click at [528, 451] on span "Continue" at bounding box center [528, 449] width 36 height 8
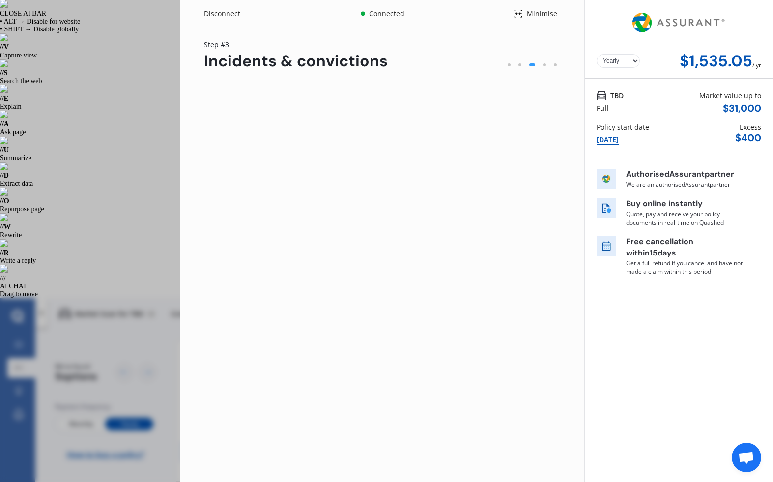
scroll to position [0, 0]
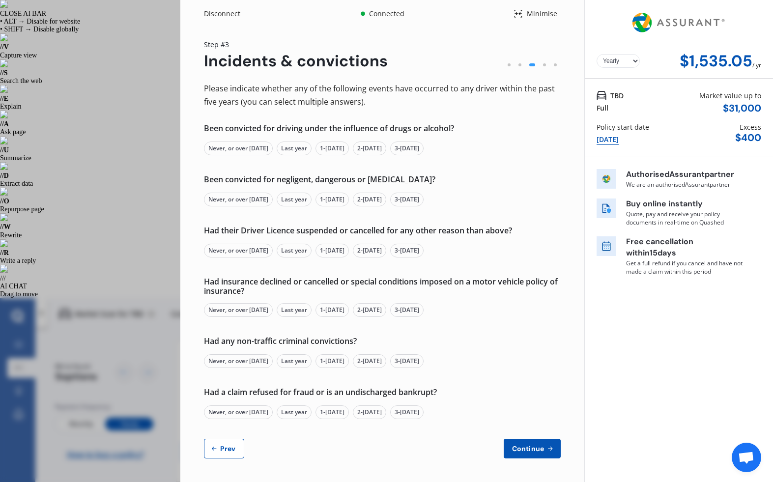
click at [259, 147] on div "Never, or over 5 yrs ago" at bounding box center [238, 149] width 69 height 14
click at [244, 196] on div "Never, or over 5 yrs ago" at bounding box center [238, 200] width 69 height 14
click at [237, 242] on div "Had their Driver Licence suspended or cancelled for any other reason than above…" at bounding box center [382, 241] width 357 height 31
click at [237, 250] on div "Never, or over 5 yrs ago" at bounding box center [238, 251] width 69 height 14
click at [235, 305] on div "Never, or over 5 yrs ago" at bounding box center [238, 310] width 69 height 14
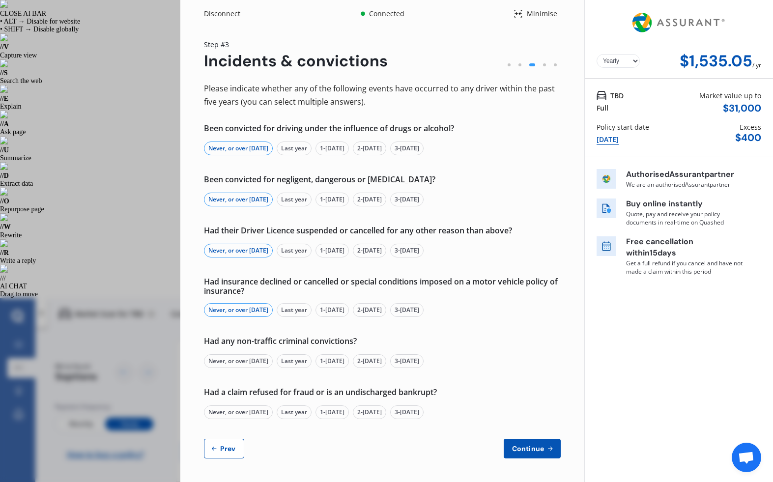
click at [236, 359] on div "Never, or over 5 yrs ago" at bounding box center [238, 361] width 69 height 14
click at [245, 410] on div "Never, or over 5 yrs ago" at bounding box center [238, 412] width 69 height 14
click at [537, 445] on span "Continue" at bounding box center [528, 449] width 36 height 8
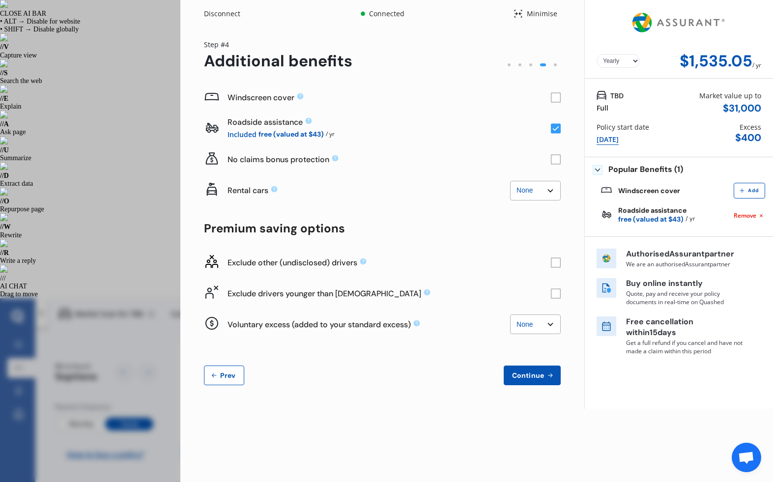
click at [552, 99] on rect at bounding box center [556, 98] width 10 height 10
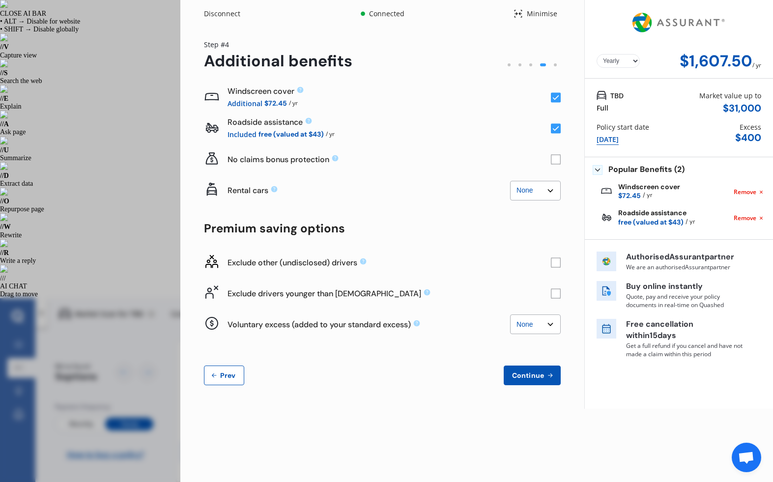
click at [552, 99] on rect at bounding box center [556, 98] width 10 height 10
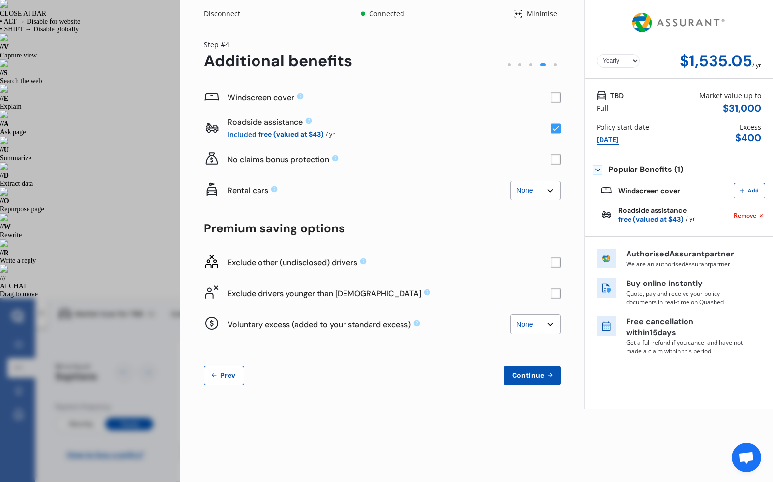
click at [555, 161] on rect at bounding box center [556, 160] width 10 height 10
click at [547, 188] on select "None $2,500 $5,000" at bounding box center [535, 191] width 51 height 20
click at [556, 95] on rect at bounding box center [556, 98] width 10 height 10
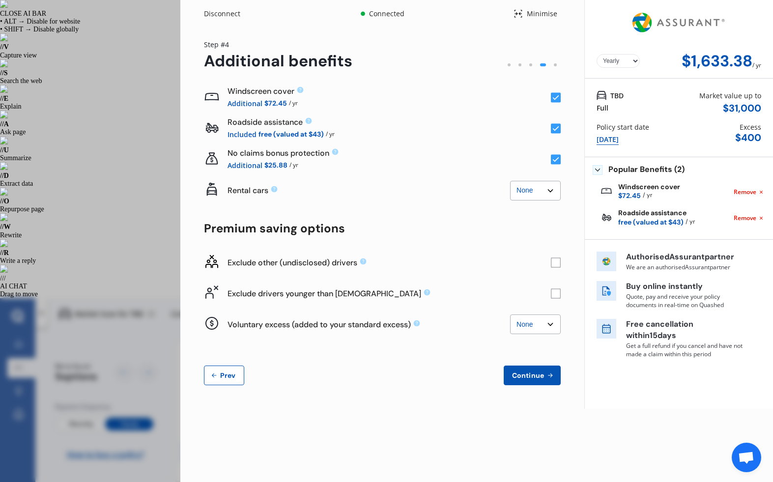
click at [556, 95] on rect at bounding box center [556, 98] width 10 height 10
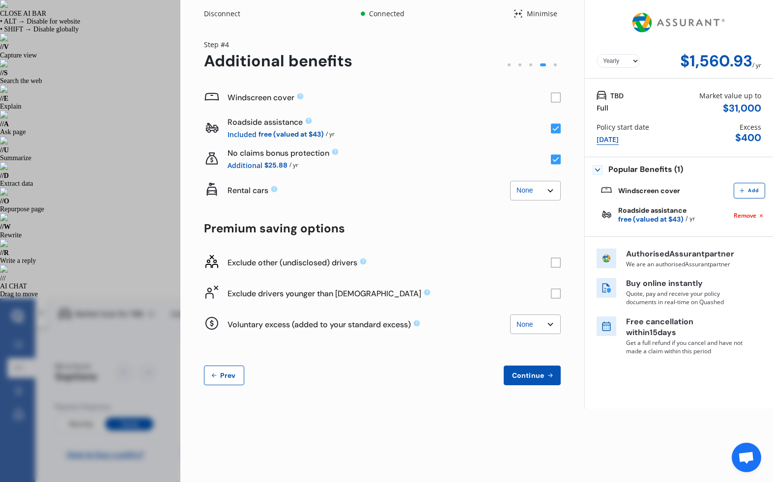
click at [556, 95] on rect at bounding box center [556, 98] width 10 height 10
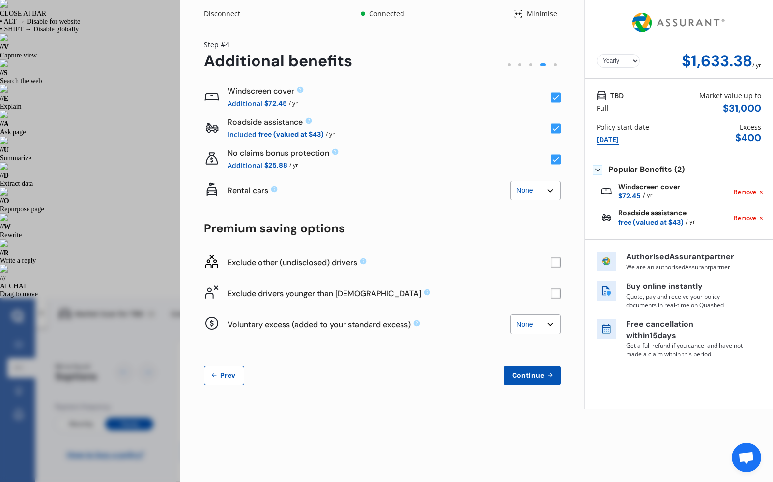
click at [556, 95] on rect at bounding box center [556, 98] width 10 height 10
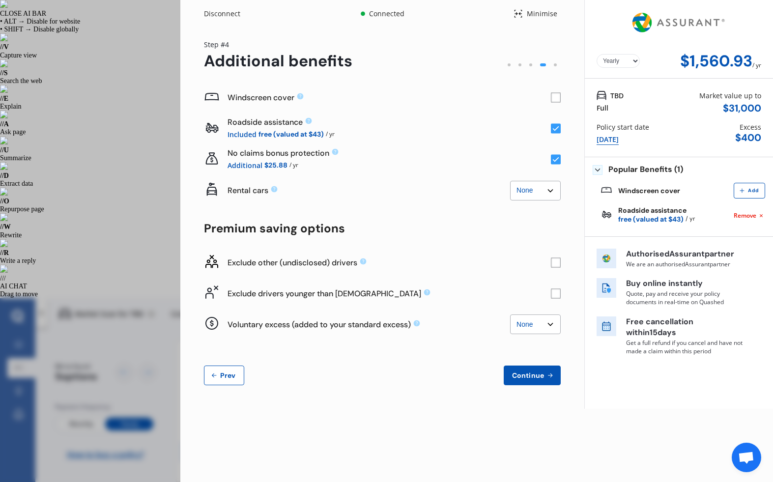
click at [556, 95] on rect at bounding box center [556, 98] width 10 height 10
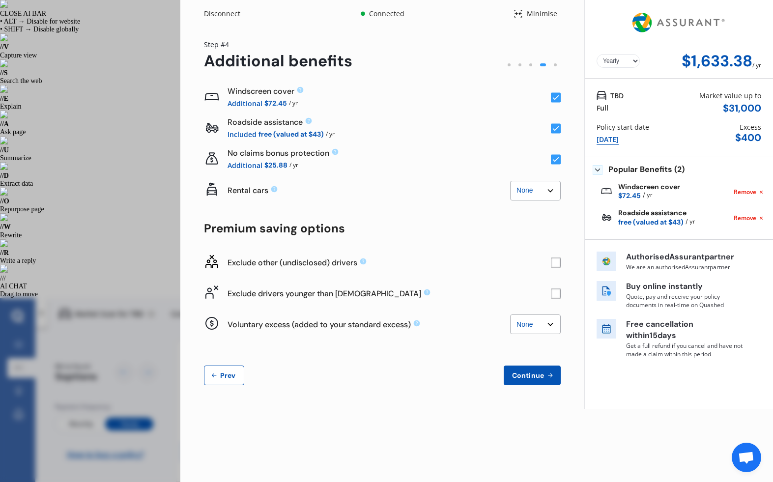
click at [529, 193] on select "None $2,500 $5,000" at bounding box center [535, 191] width 51 height 20
select select "2500.00"
click at [510, 181] on select "None $2,500 $5,000" at bounding box center [535, 191] width 51 height 20
click at [555, 263] on rect at bounding box center [556, 262] width 10 height 10
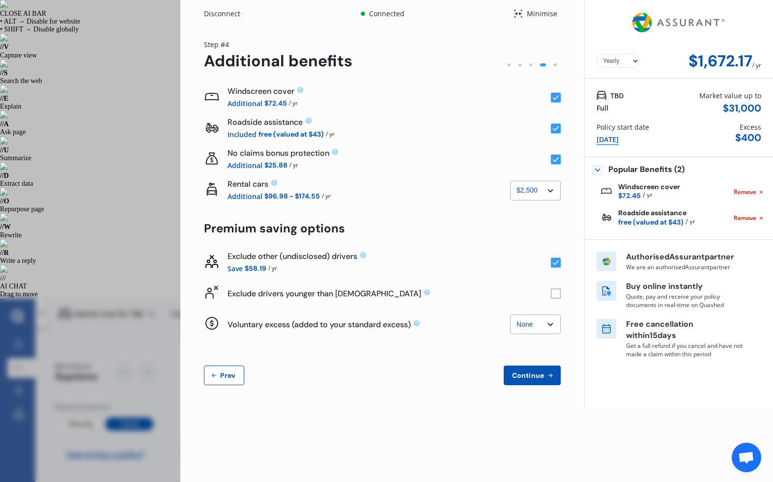
click at [555, 263] on rect at bounding box center [556, 262] width 10 height 10
click at [556, 293] on rect at bounding box center [556, 293] width 10 height 10
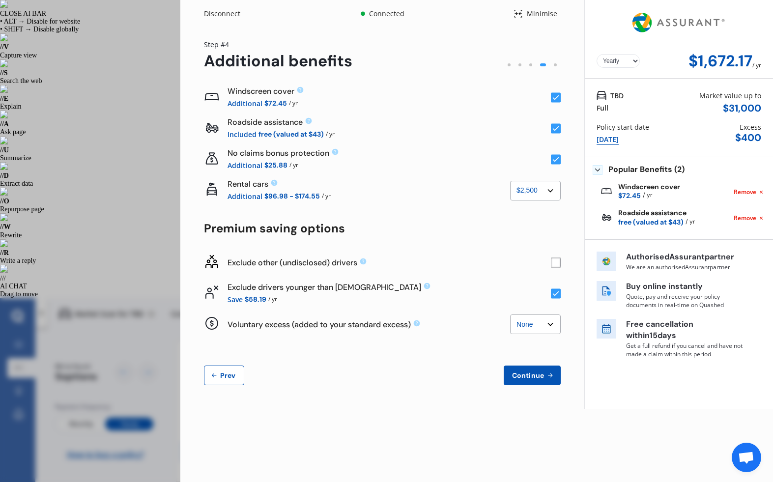
click at [553, 262] on rect at bounding box center [556, 262] width 10 height 10
click at [553, 262] on icon at bounding box center [556, 262] width 6 height 5
click at [553, 262] on rect at bounding box center [556, 262] width 10 height 10
click at [553, 262] on icon at bounding box center [556, 262] width 6 height 5
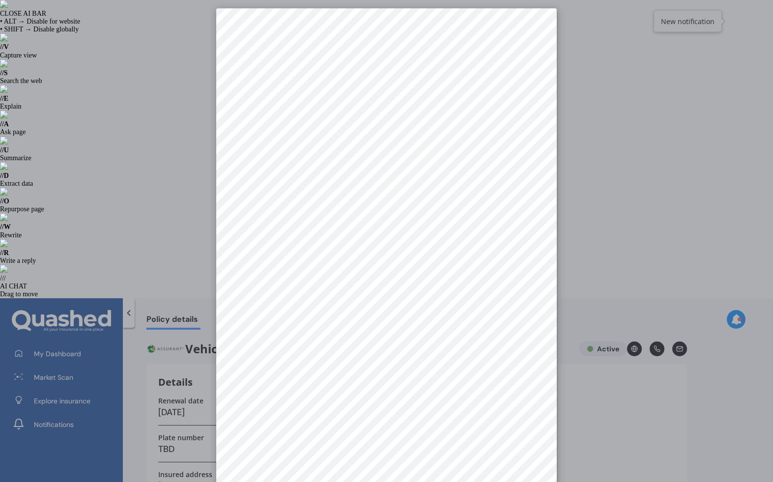
scroll to position [14, 0]
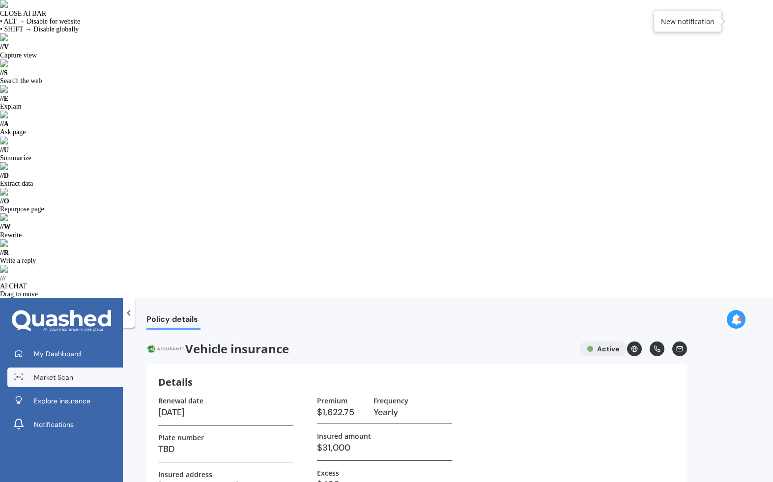
click at [68, 368] on link "Market Scan" at bounding box center [64, 378] width 115 height 20
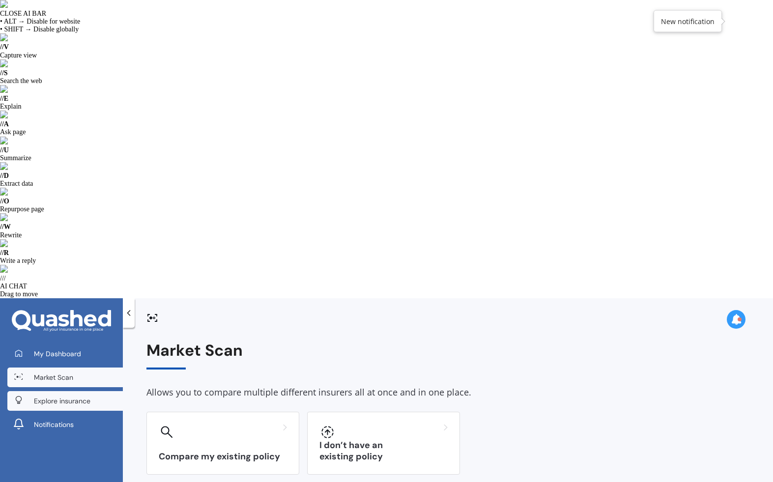
click at [92, 391] on link "Explore insurance" at bounding box center [64, 401] width 115 height 20
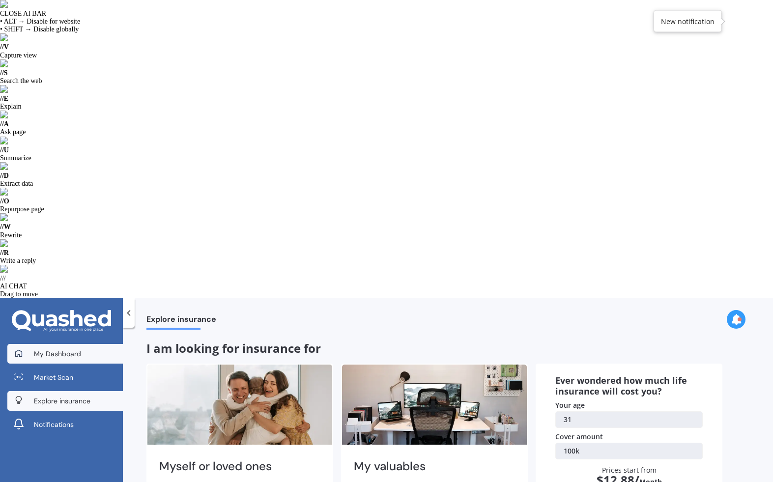
click at [75, 349] on span "My Dashboard" at bounding box center [57, 354] width 47 height 10
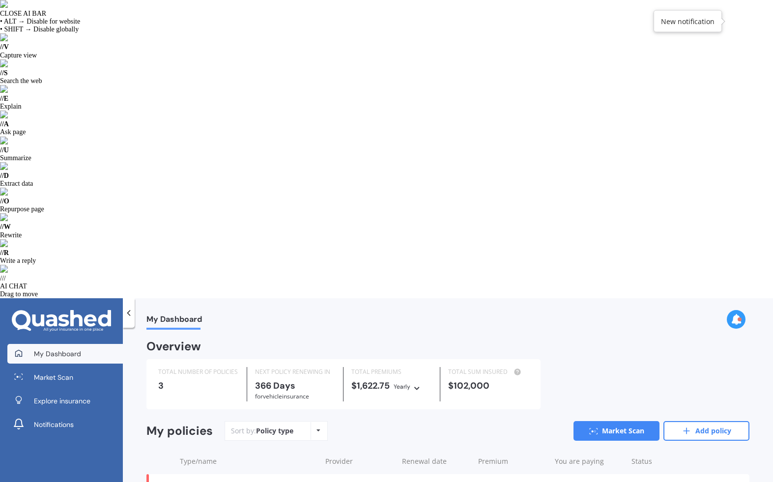
click at [724, 482] on div "View option View policy Delete" at bounding box center [722, 491] width 9 height 10
click at [715, 456] on div at bounding box center [722, 461] width 29 height 10
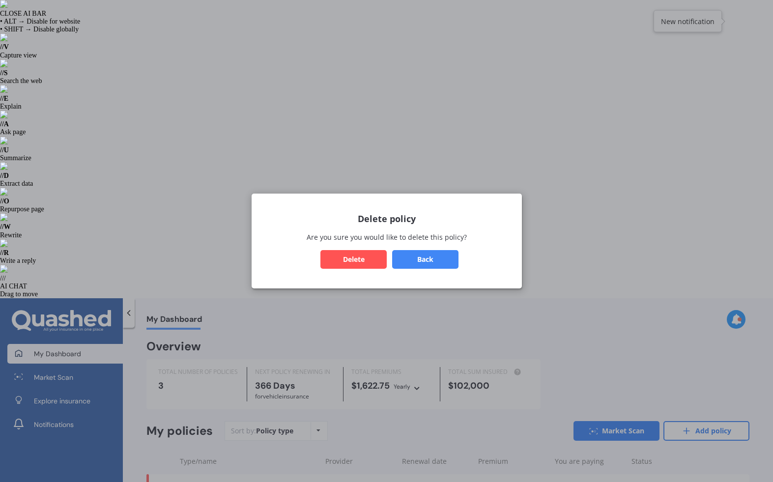
click at [360, 264] on button "Delete" at bounding box center [353, 259] width 66 height 19
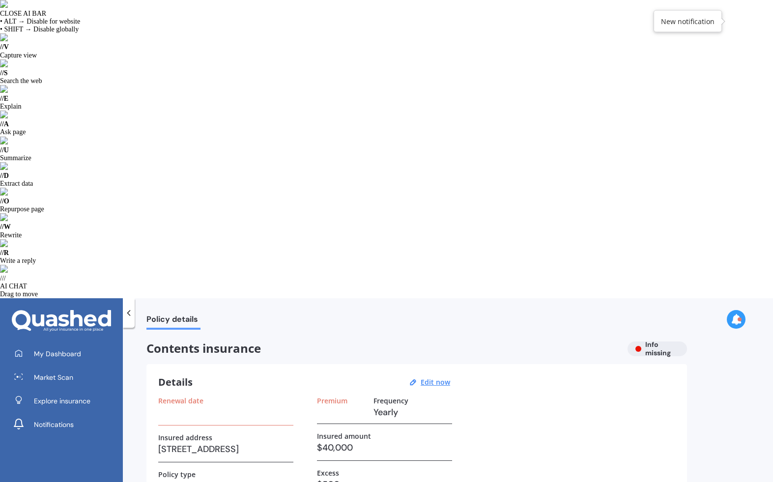
click at [129, 308] on icon at bounding box center [129, 313] width 10 height 10
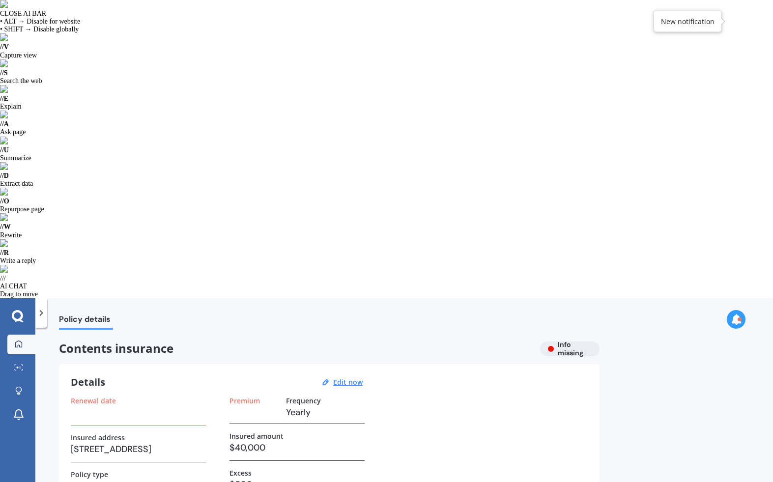
click at [20, 340] on icon at bounding box center [19, 344] width 8 height 8
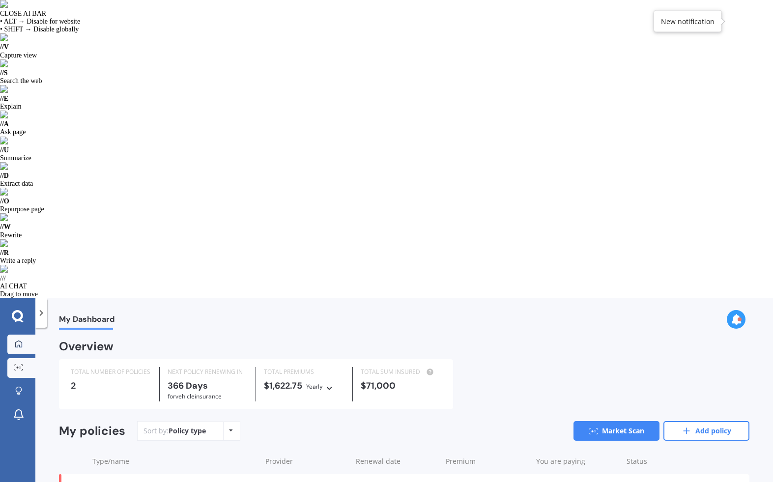
drag, startPoint x: 20, startPoint y: 46, endPoint x: 20, endPoint y: 64, distance: 18.2
click at [20, 358] on link "Market Scan" at bounding box center [21, 368] width 28 height 20
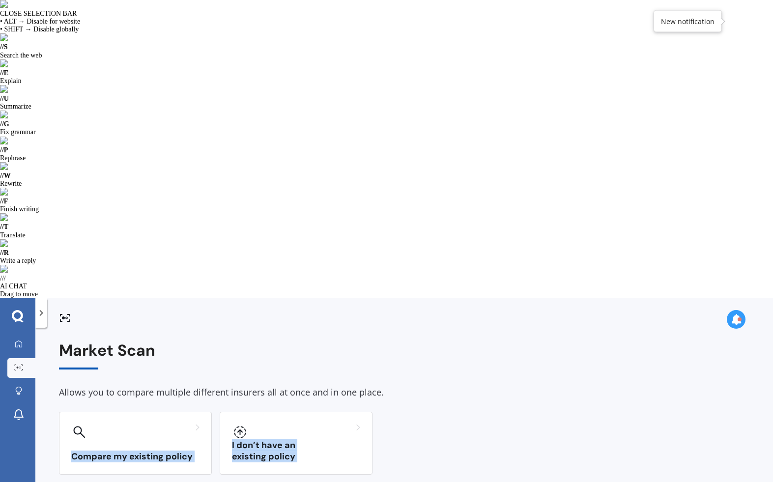
drag, startPoint x: 20, startPoint y: 64, endPoint x: 204, endPoint y: 196, distance: 226.1
click at [204, 342] on div "Market Scan Allows you to compare multiple different insurers all at once and i…" at bounding box center [404, 466] width 690 height 249
click at [266, 440] on h3 "I don’t have an existing policy" at bounding box center [296, 451] width 128 height 23
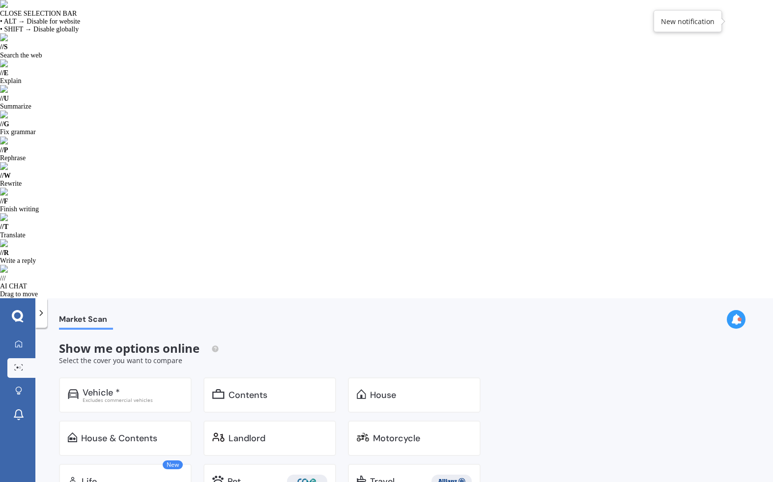
click at [246, 390] on div "Contents" at bounding box center [247, 395] width 39 height 10
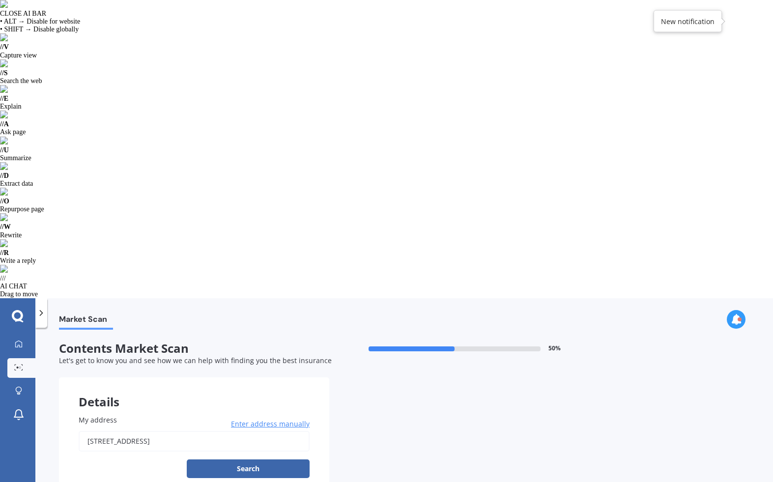
click at [241, 459] on button "Search" at bounding box center [248, 468] width 123 height 19
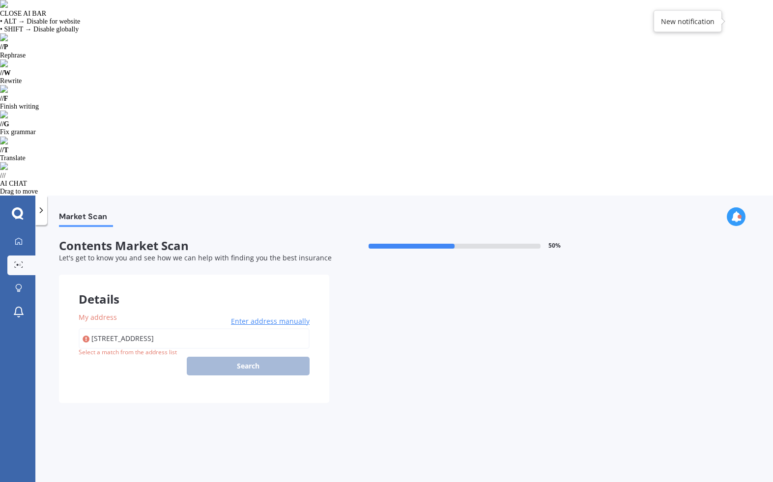
click at [219, 328] on input "[STREET_ADDRESS]" at bounding box center [194, 338] width 231 height 21
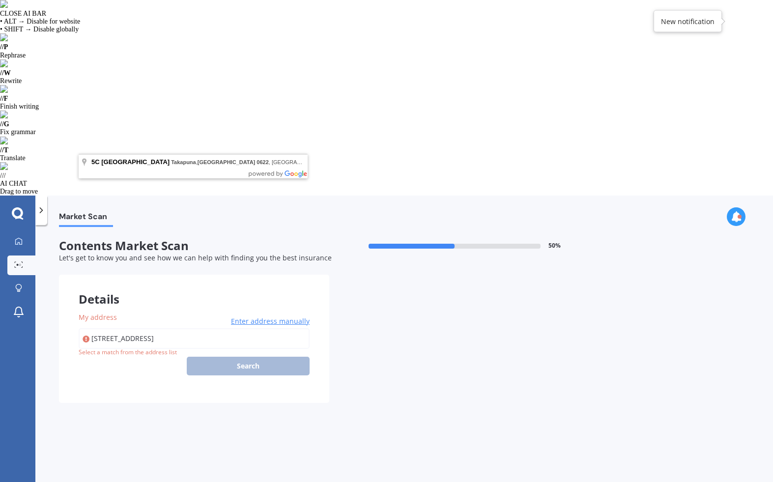
type input "[STREET_ADDRESS]"
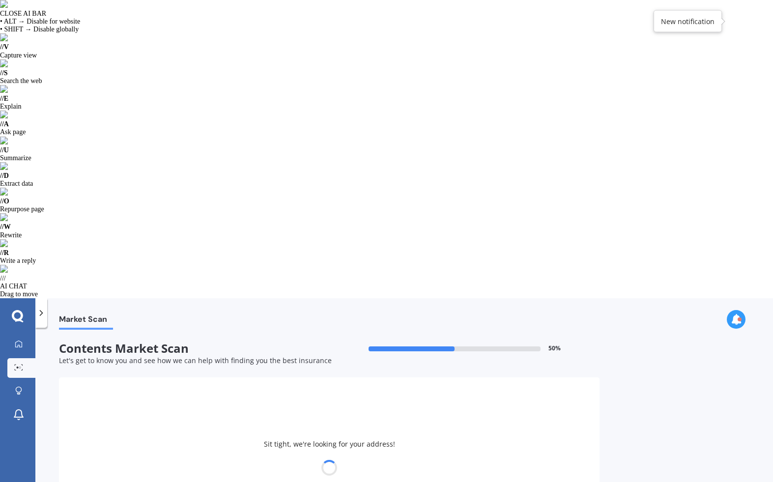
select select "26"
select select "01"
select select "1994"
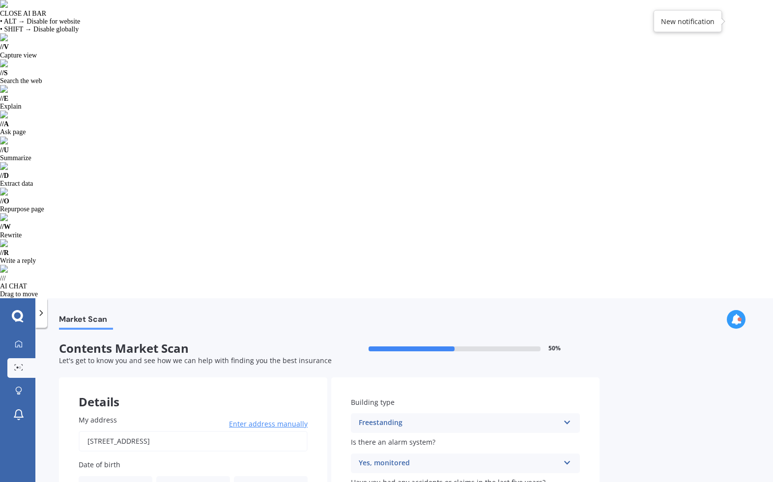
click at [429, 454] on div "Yes, monitored Yes, monitored Yes, not monitored No" at bounding box center [465, 464] width 229 height 20
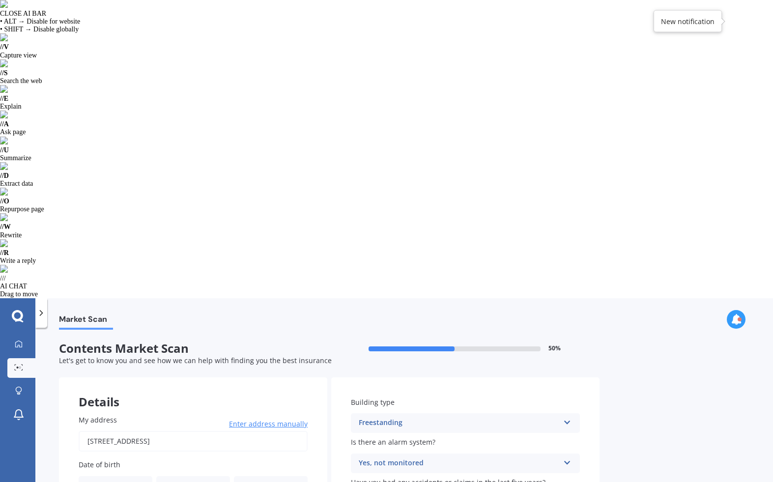
click at [0, 0] on input "No" at bounding box center [0, 0] width 0 height 0
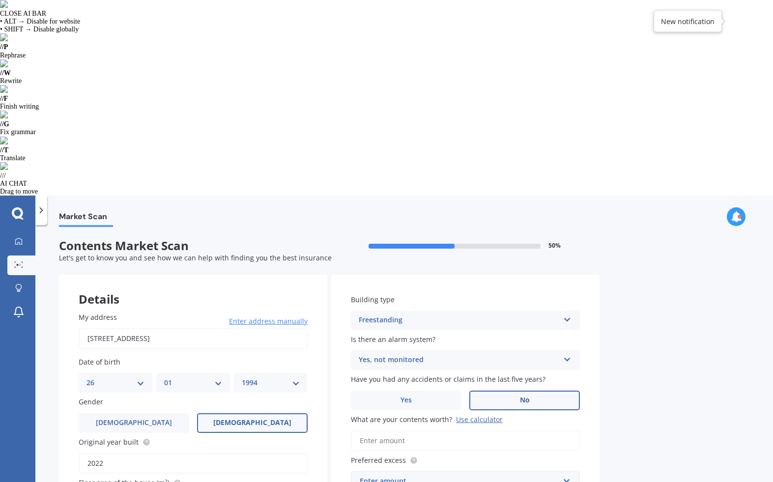
type input "$40,000"
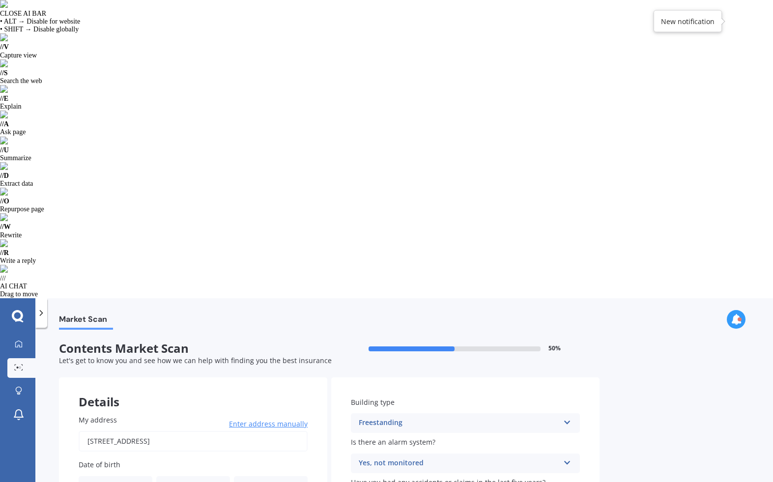
select select "26"
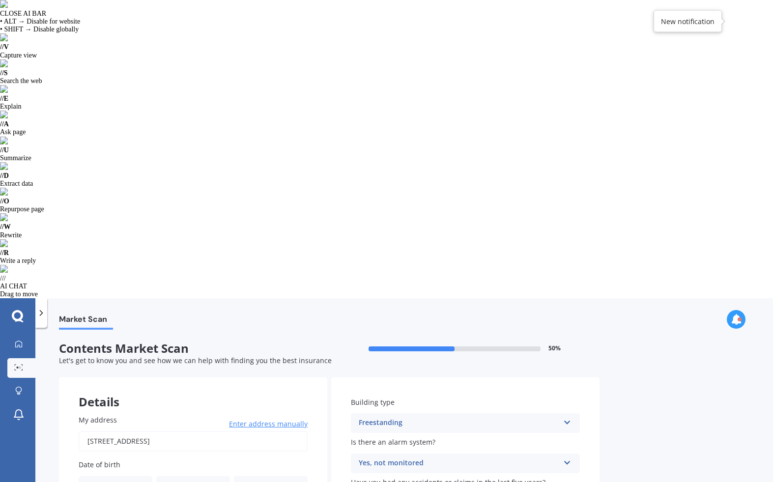
select select "01"
select select "1994"
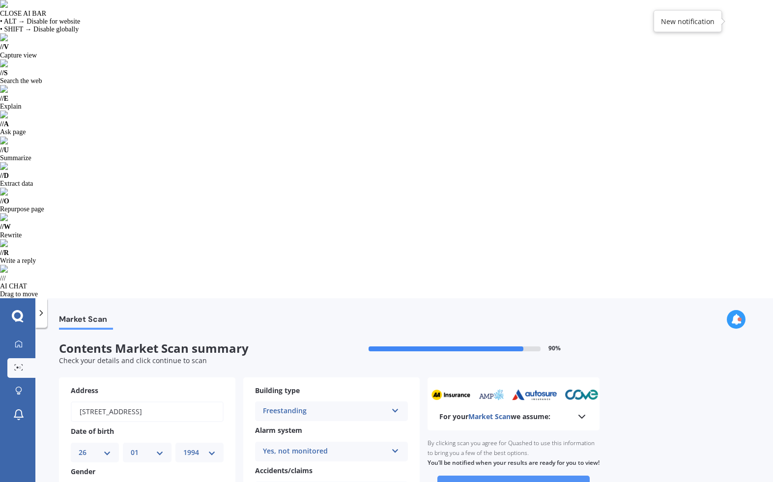
click at [515, 476] on button "Continue to scan" at bounding box center [513, 485] width 152 height 19
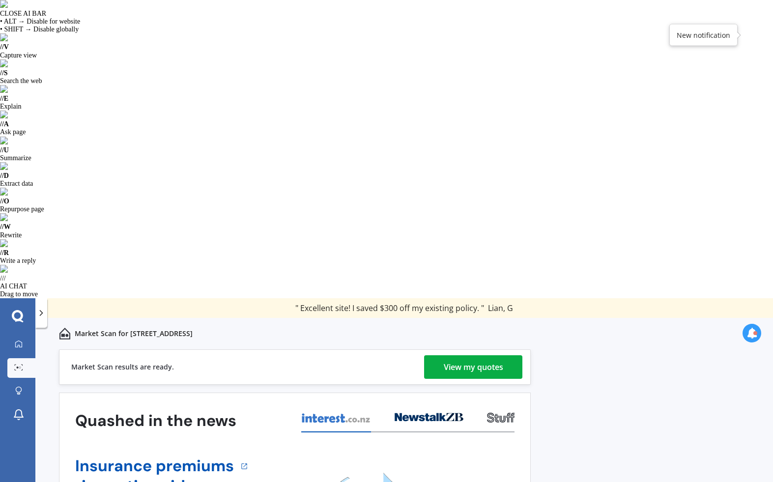
click at [451, 355] on div "View my quotes" at bounding box center [473, 367] width 59 height 24
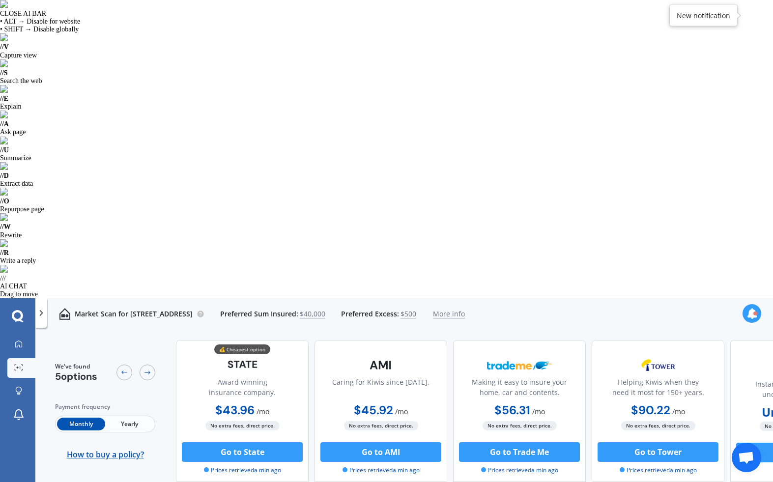
click at [138, 416] on div "Monthly Yearly" at bounding box center [105, 424] width 100 height 17
click at [129, 418] on span "Yearly" at bounding box center [129, 424] width 48 height 13
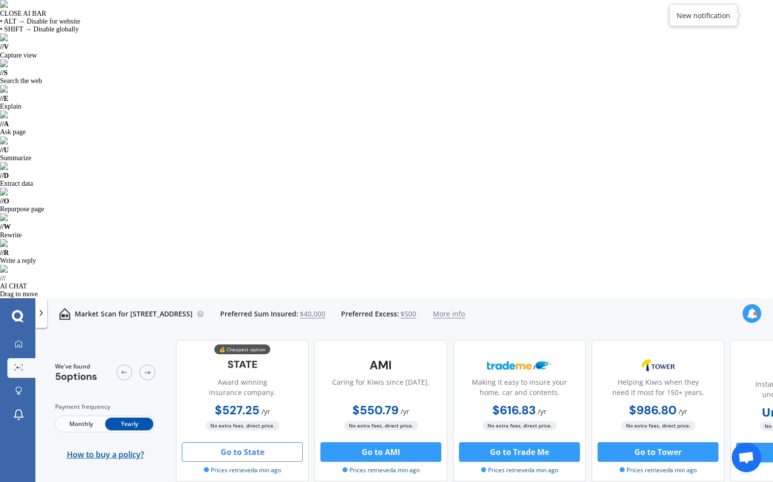
click at [273, 442] on button "Go to State" at bounding box center [242, 452] width 121 height 20
